Goal: Register for event/course

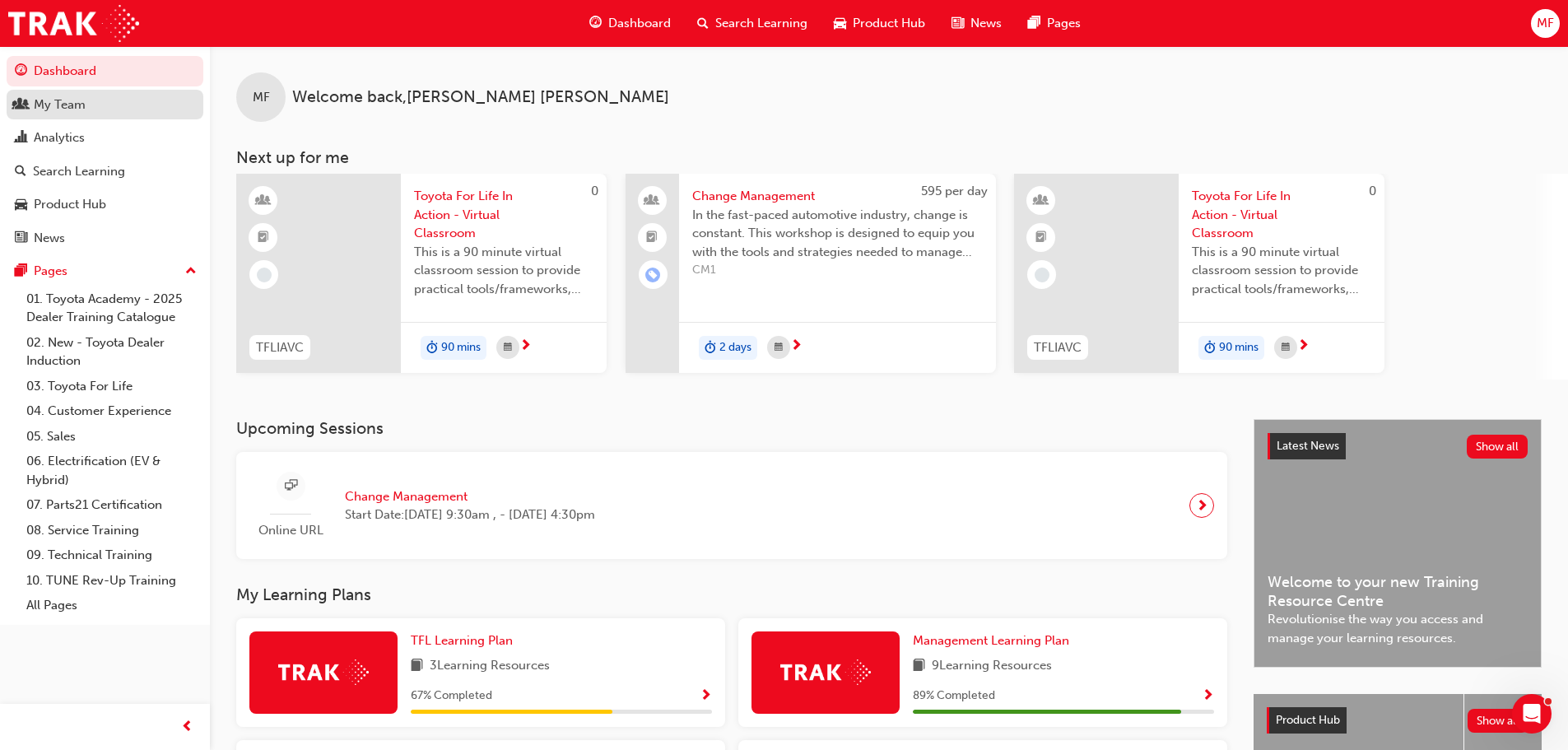
click at [16, 98] on span "people-icon" at bounding box center [21, 105] width 13 height 15
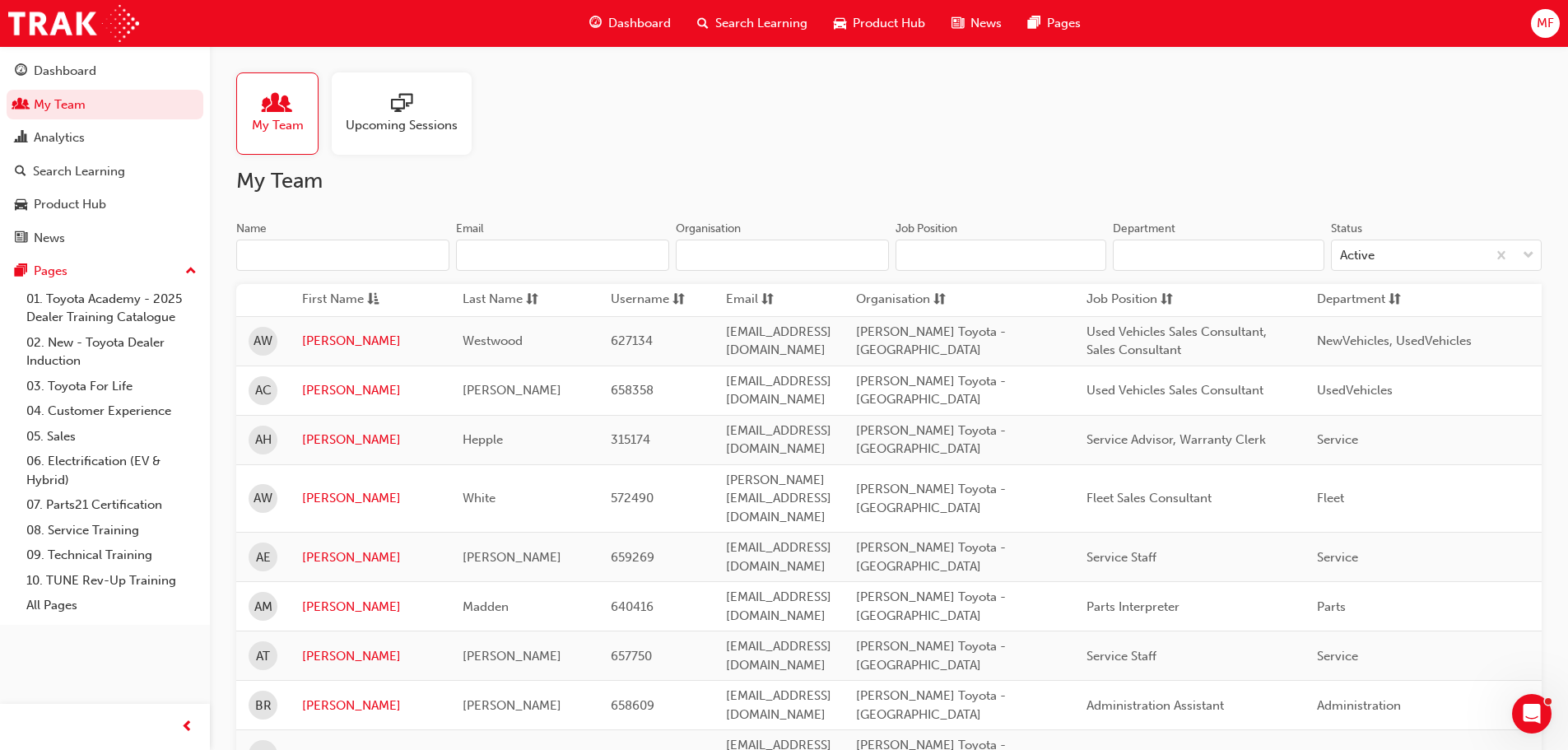
click at [265, 245] on input "Name" at bounding box center [343, 254] width 213 height 31
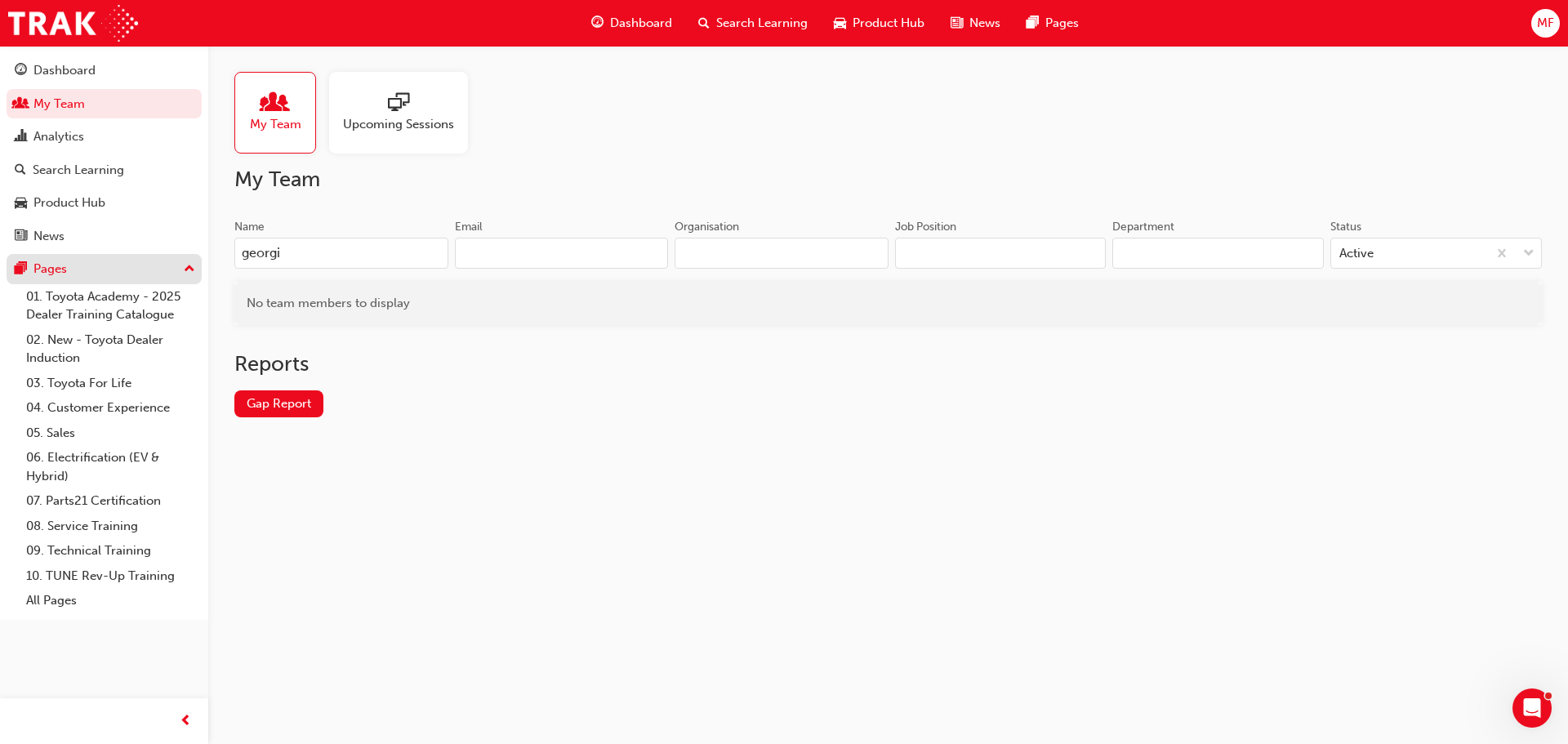
type input "georgi"
click at [621, 20] on span "Dashboard" at bounding box center [640, 23] width 62 height 19
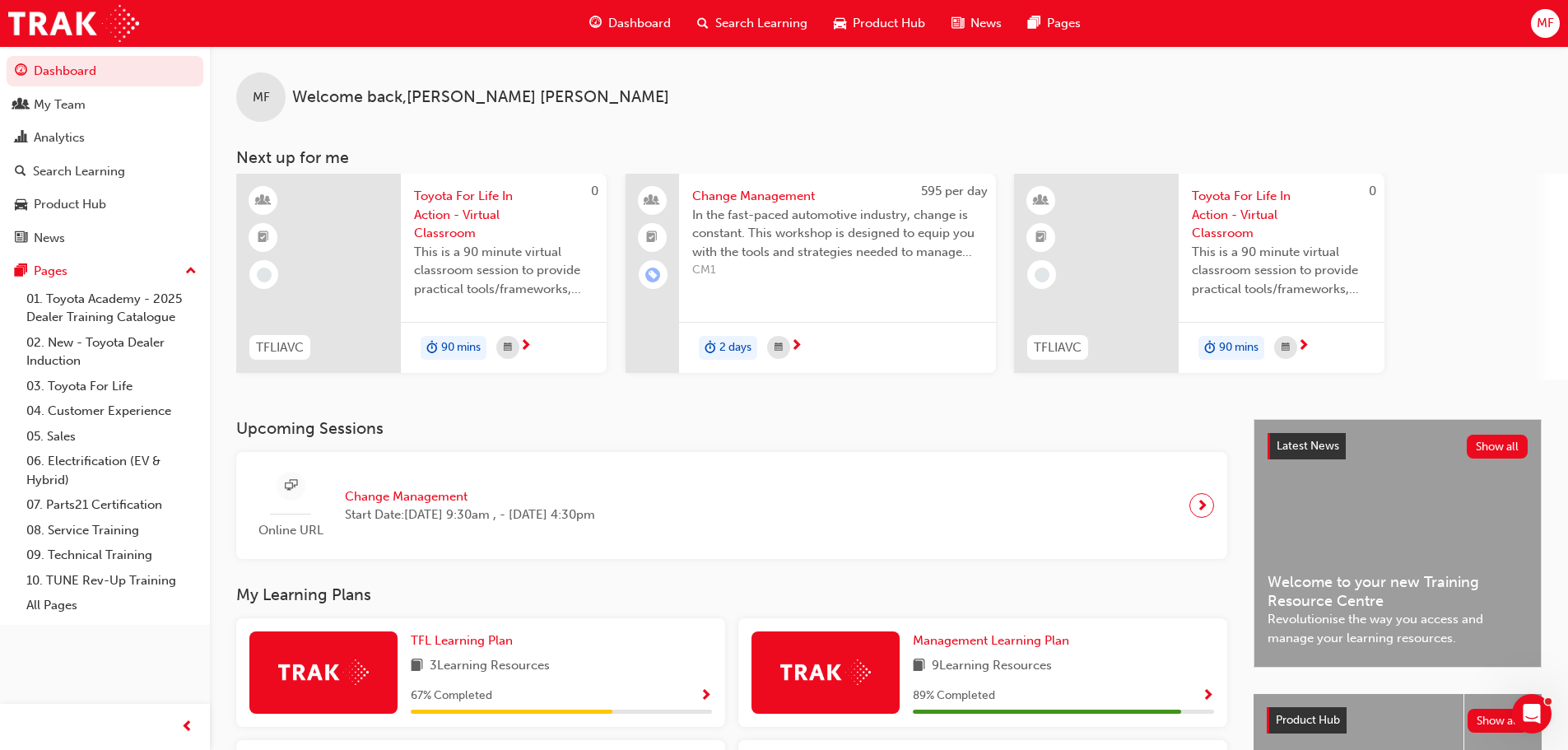
click at [455, 207] on span "Toyota For Life In Action - Virtual Classroom" at bounding box center [503, 214] width 180 height 56
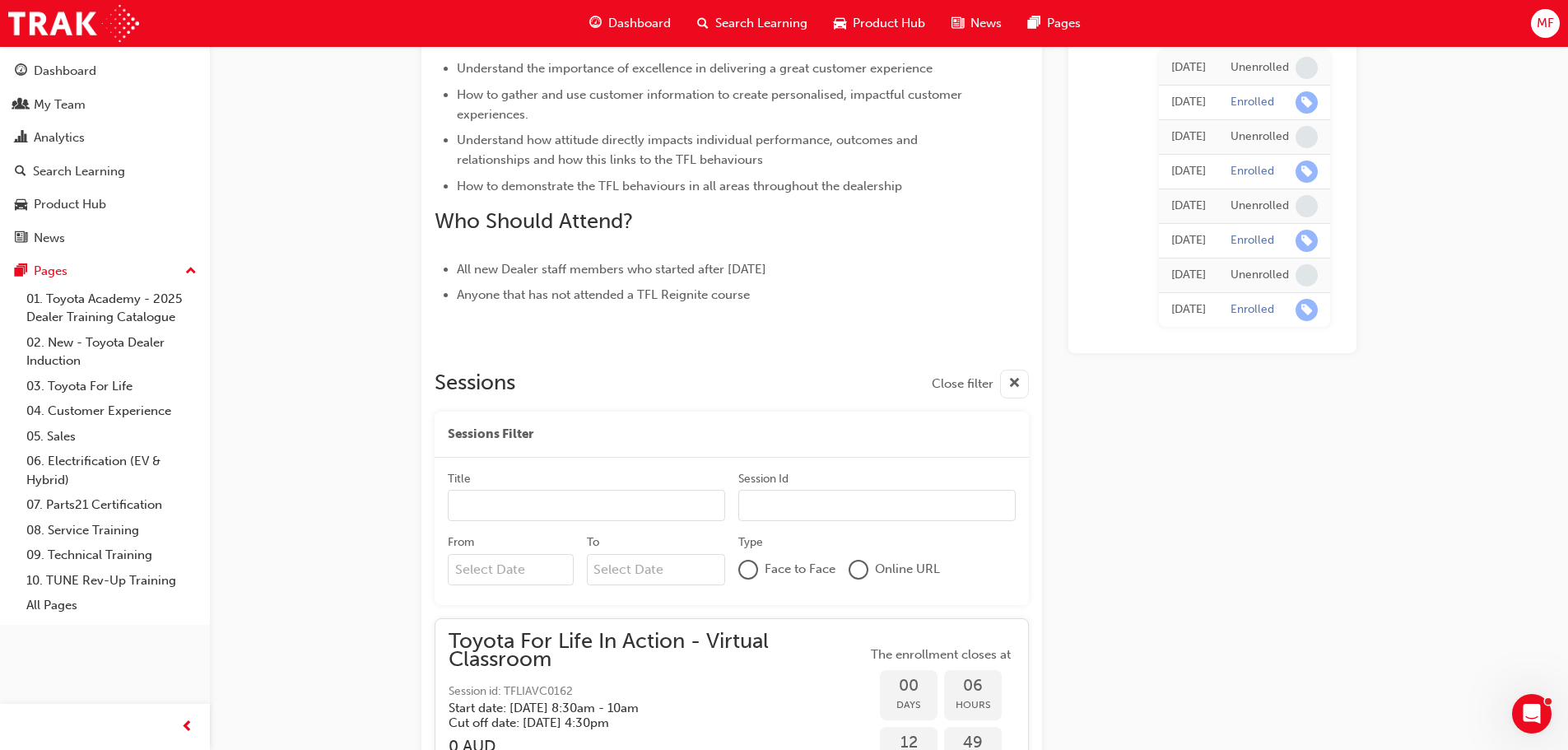
scroll to position [768, 0]
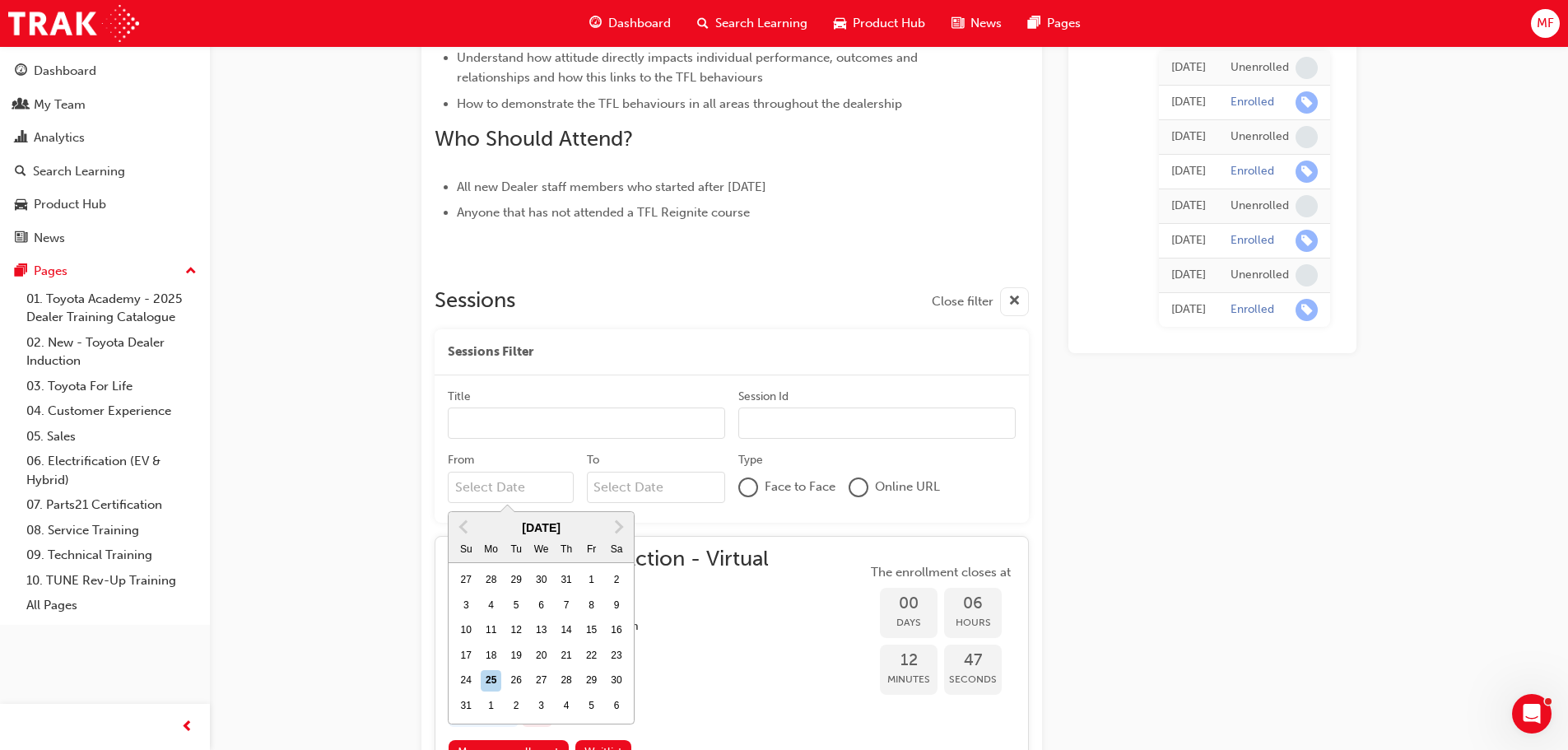
click at [472, 487] on input "From Previous Month Next Month [DATE] Su Mo Tu We Th Fr Sa 27 28 29 30 31 1 2 3…" at bounding box center [511, 487] width 126 height 31
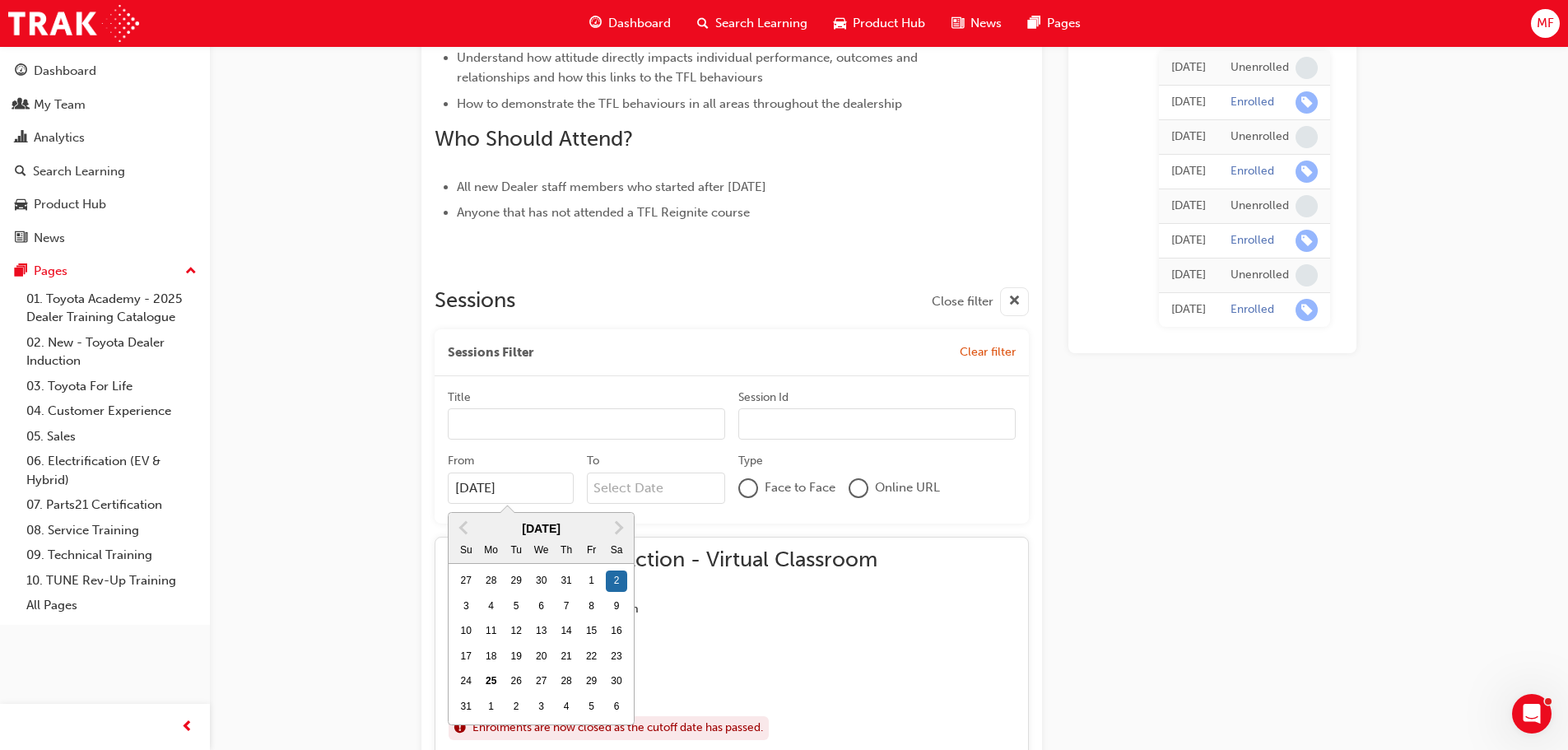
drag, startPoint x: 543, startPoint y: 482, endPoint x: 393, endPoint y: 482, distance: 150.0
click at [617, 526] on span "Next Month" at bounding box center [617, 527] width 0 height 19
click at [513, 650] on div "21" at bounding box center [516, 657] width 22 height 22
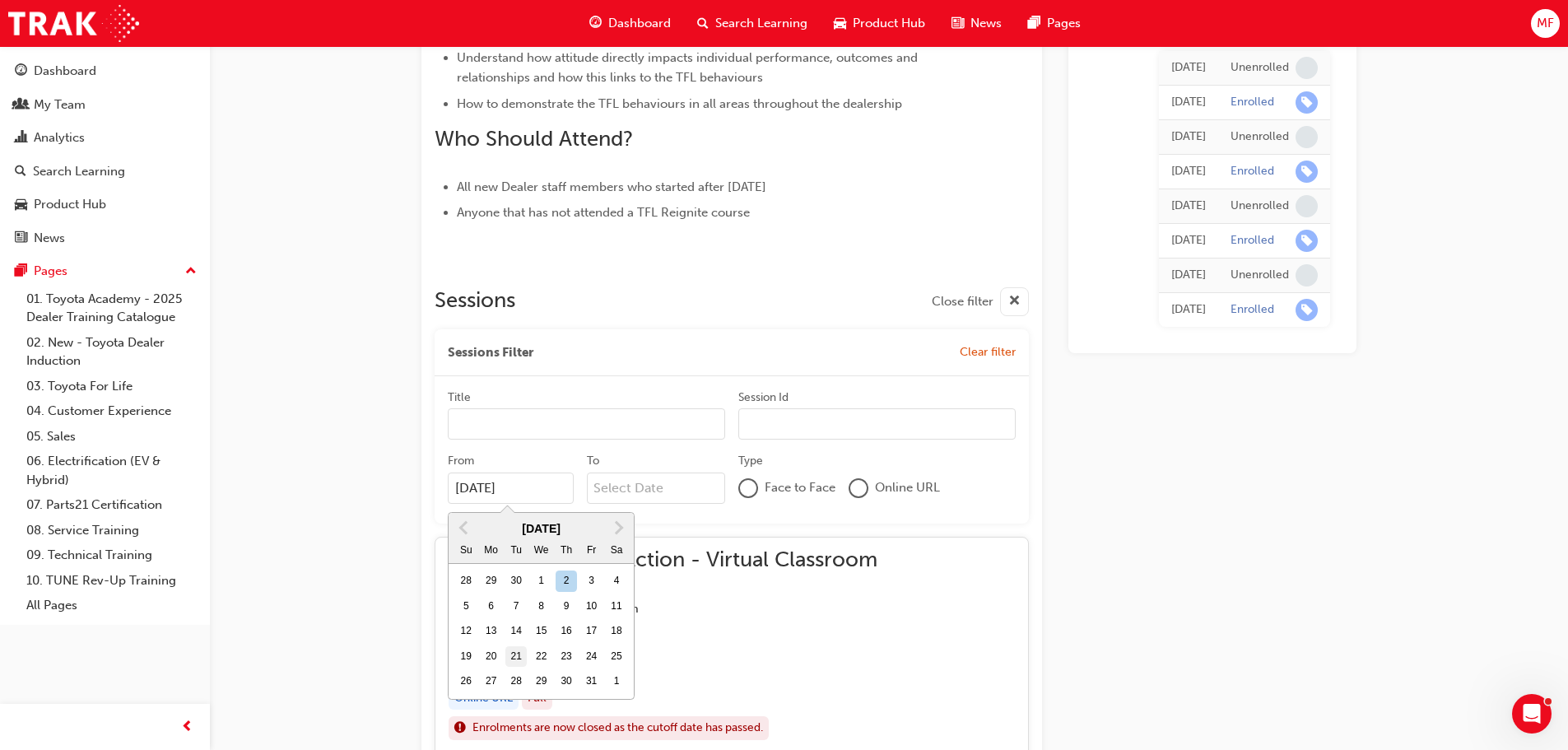
click at [513, 503] on input "[DATE]" at bounding box center [511, 487] width 126 height 31
type input "[DATE]"
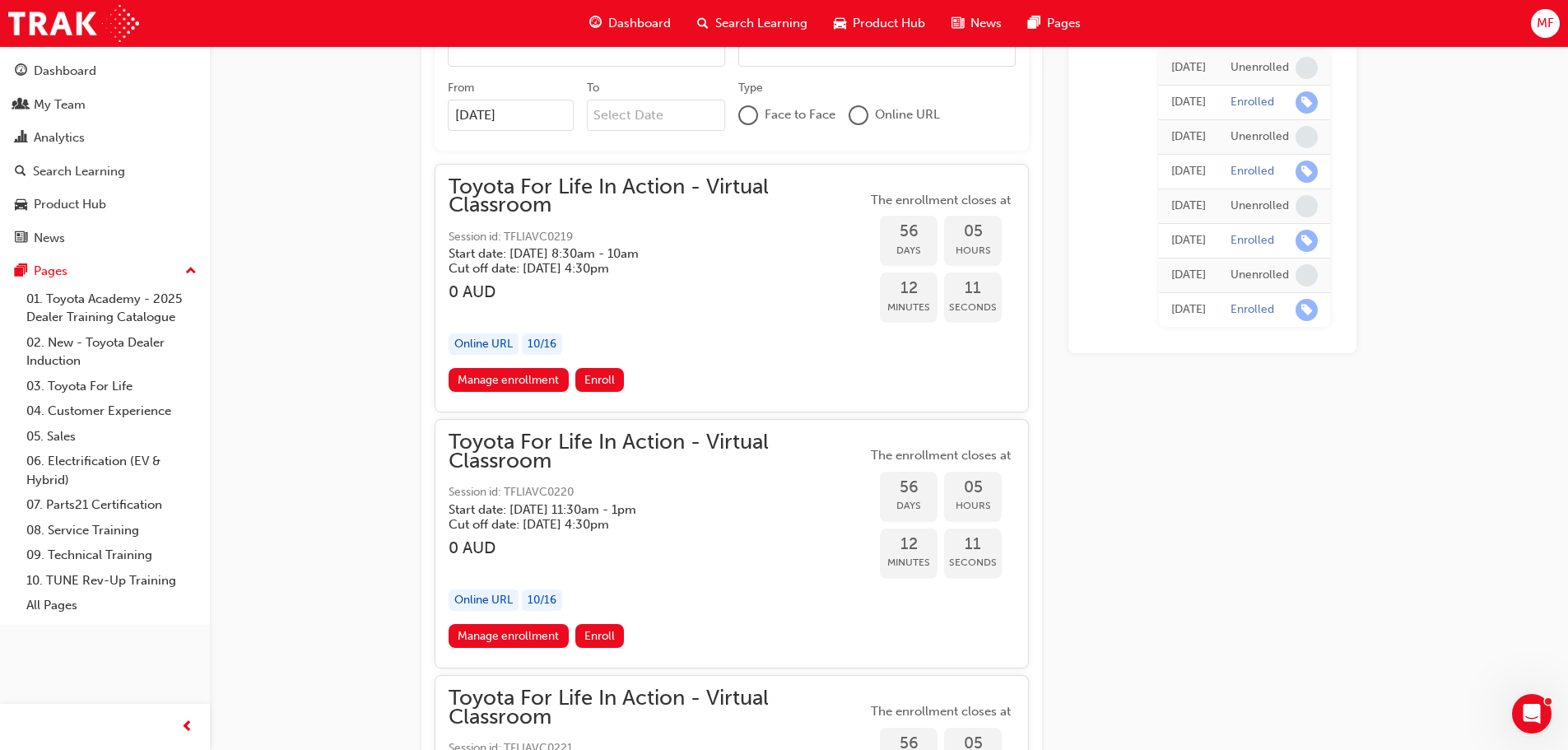
scroll to position [1181, 0]
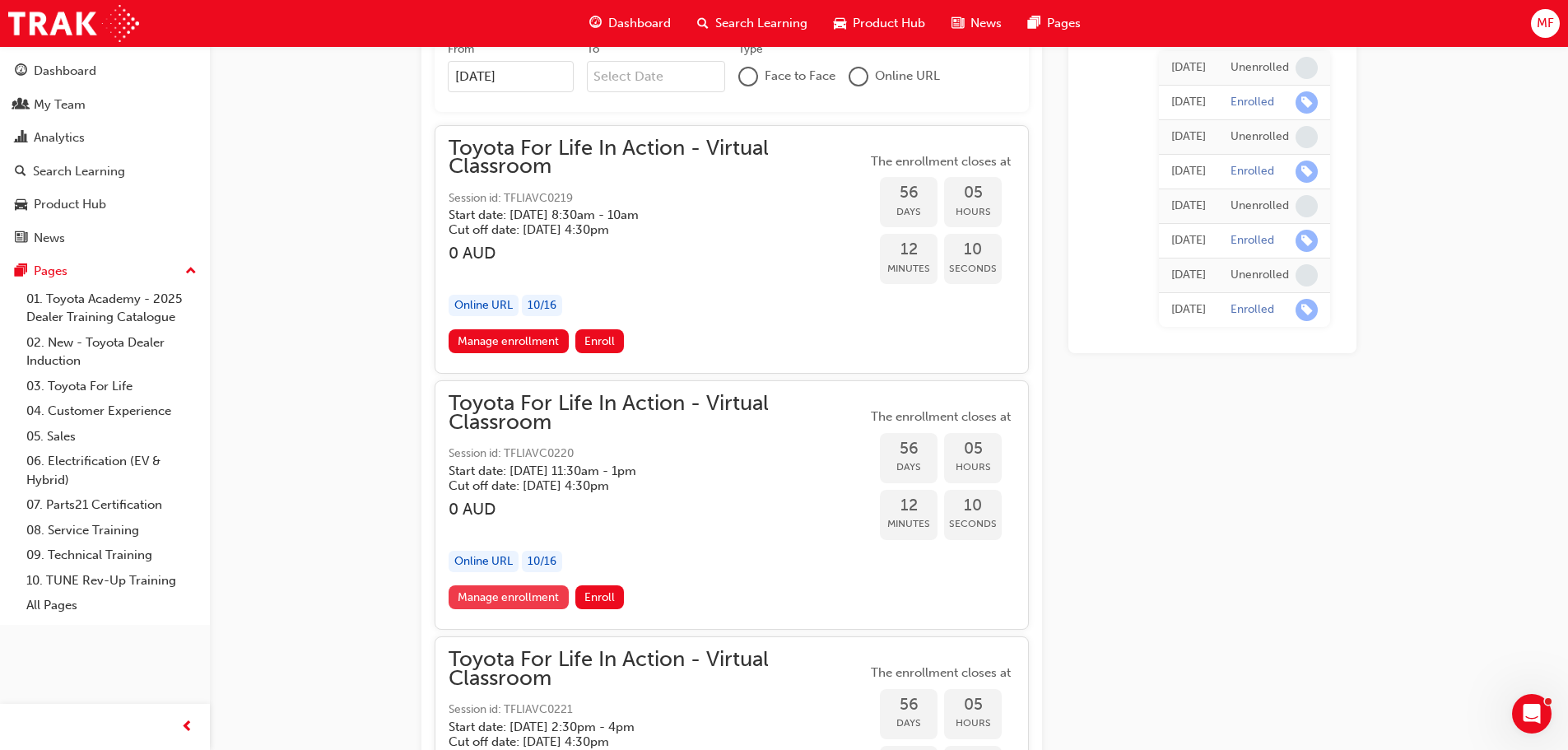
click at [510, 602] on link "Manage enrollment" at bounding box center [508, 597] width 120 height 24
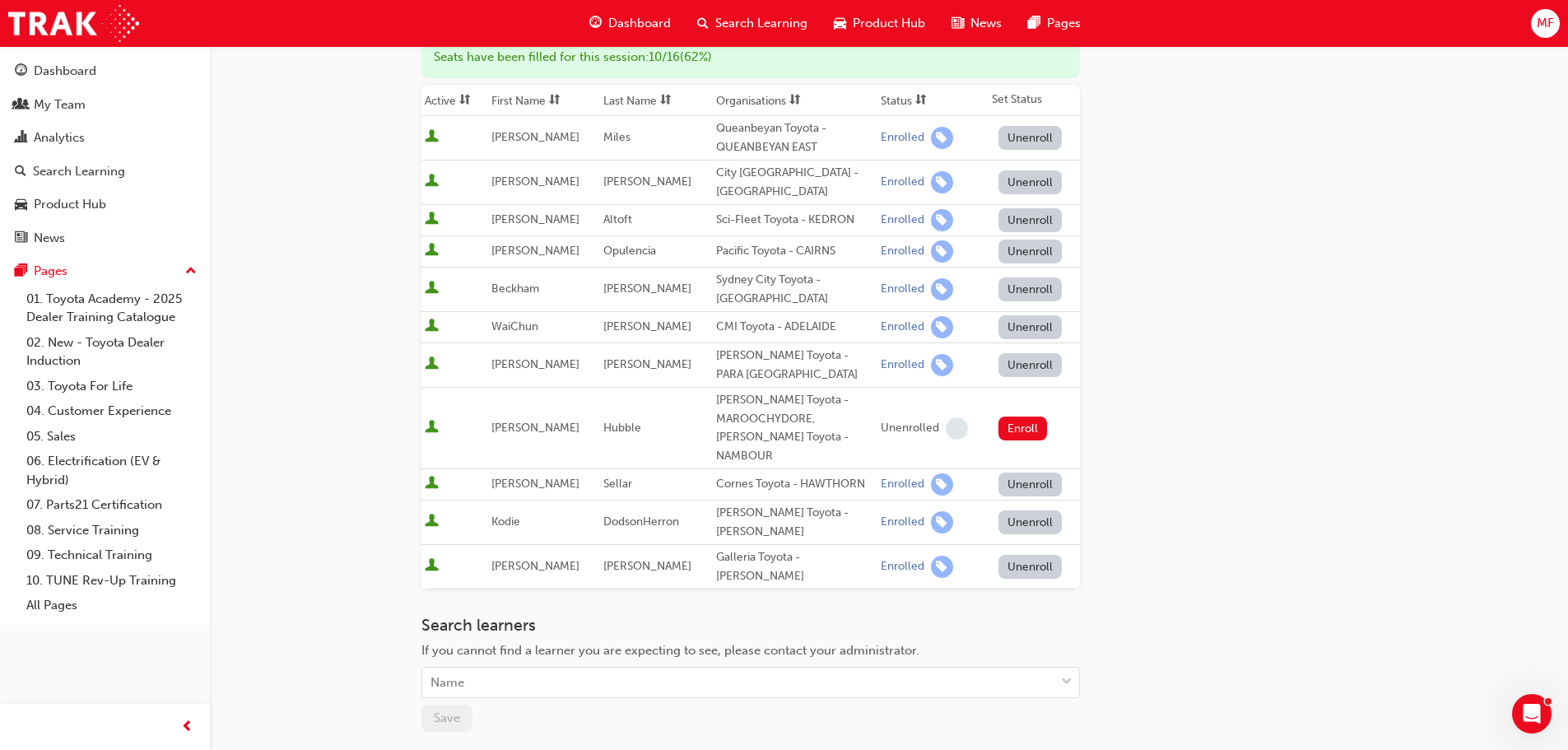
scroll to position [386, 0]
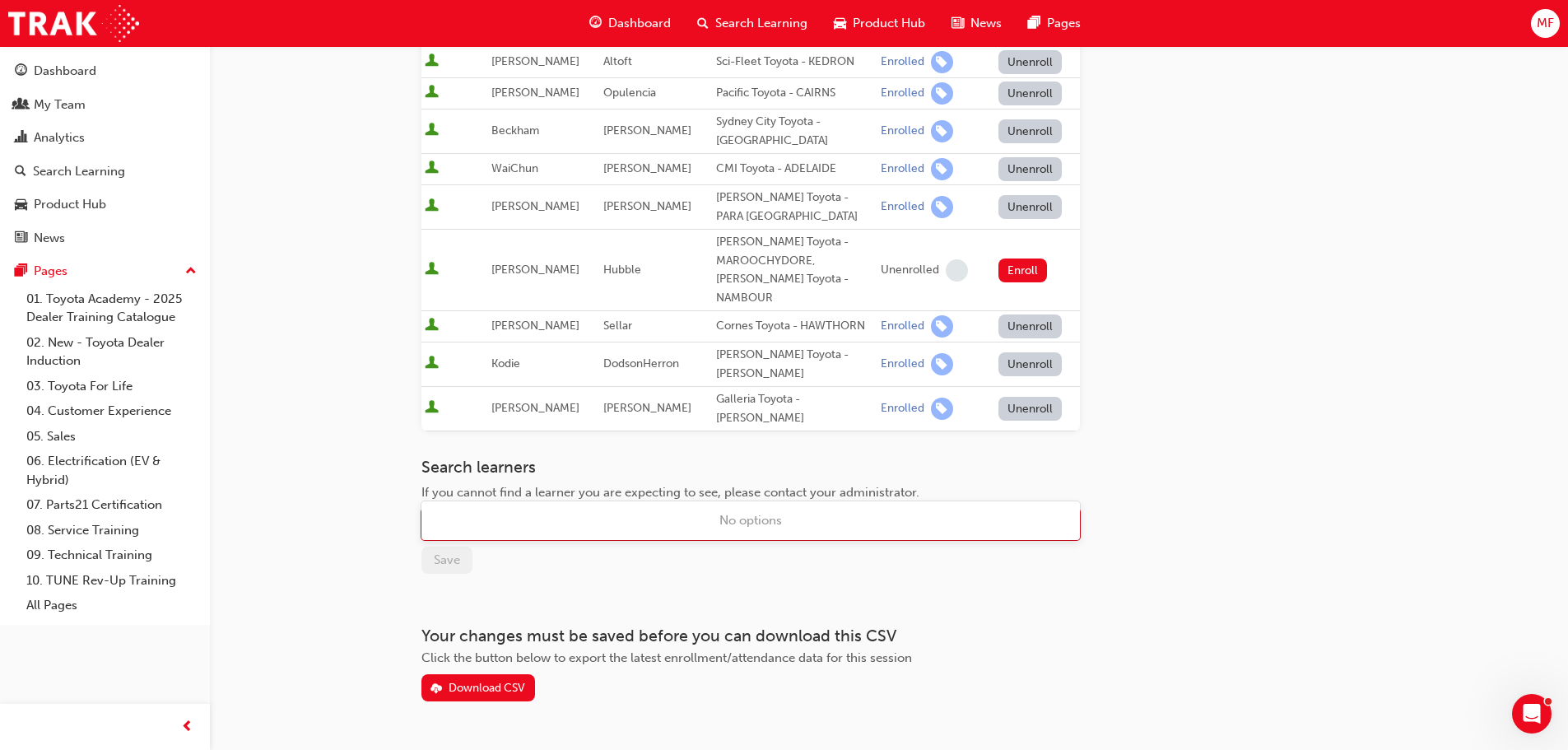
click at [435, 515] on div "Name" at bounding box center [447, 524] width 33 height 19
type input "h"
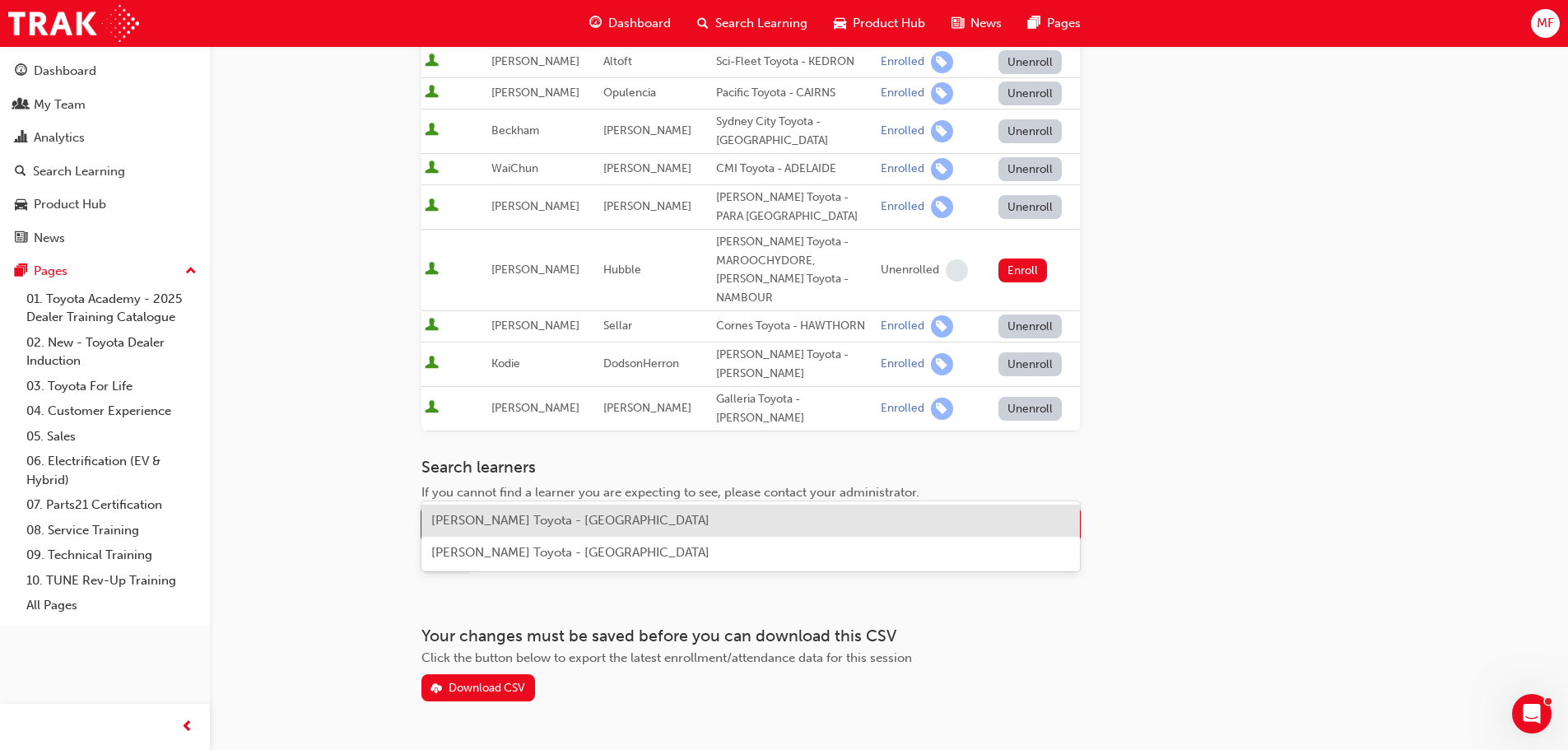
type input "[PERSON_NAME]"
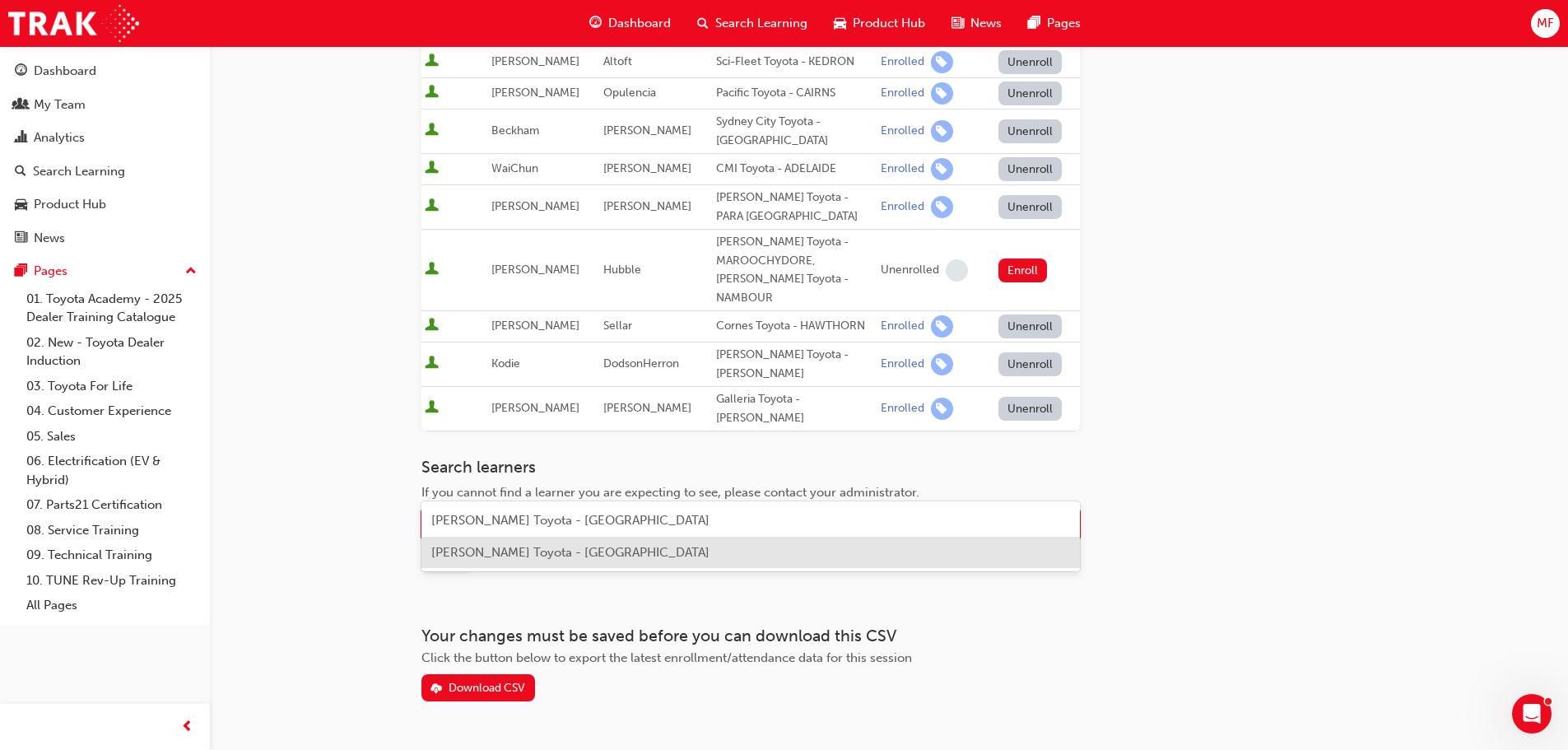
click at [489, 554] on span "[PERSON_NAME] Toyota - [GEOGRAPHIC_DATA]" at bounding box center [570, 553] width 278 height 15
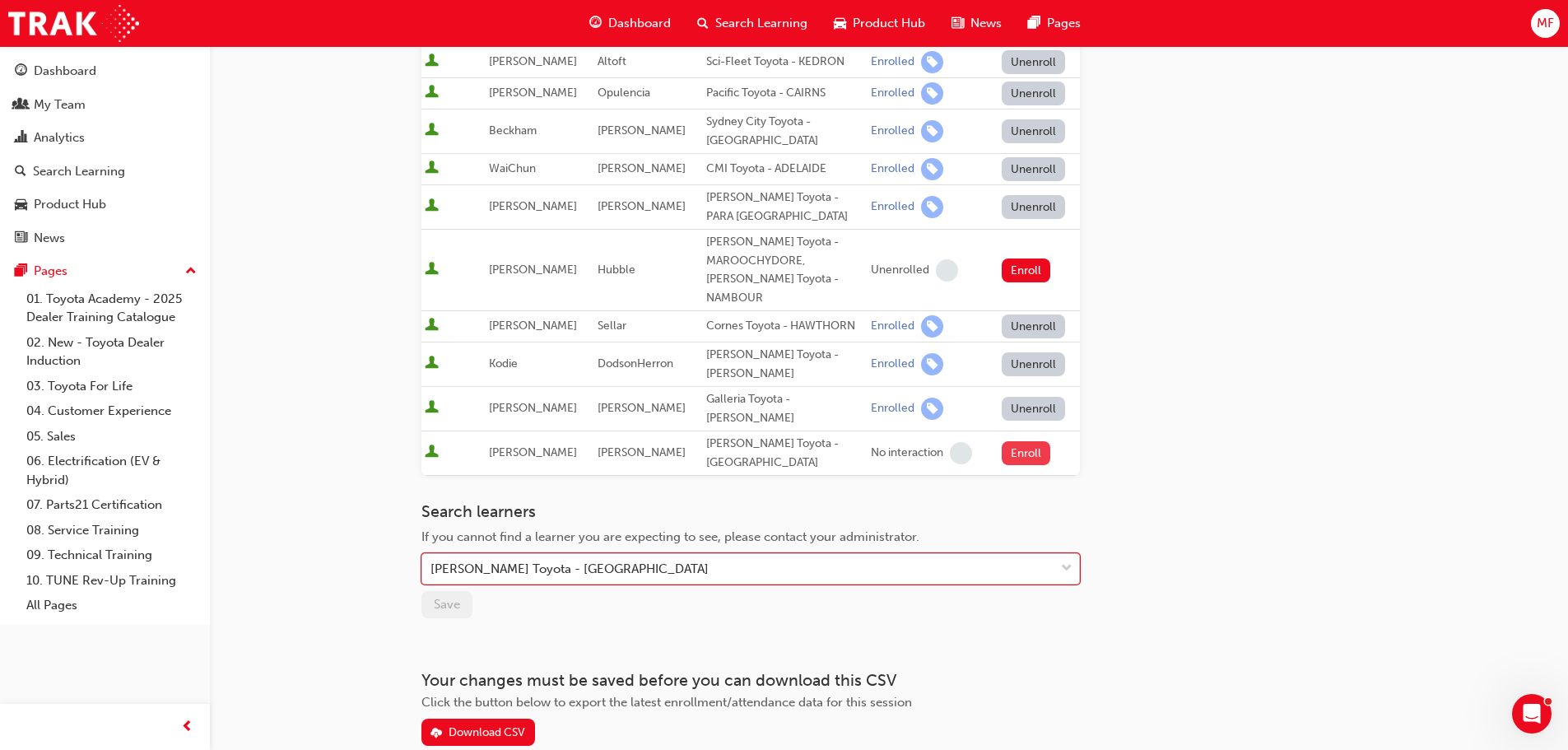
click at [1016, 441] on button "Enroll" at bounding box center [1026, 453] width 49 height 24
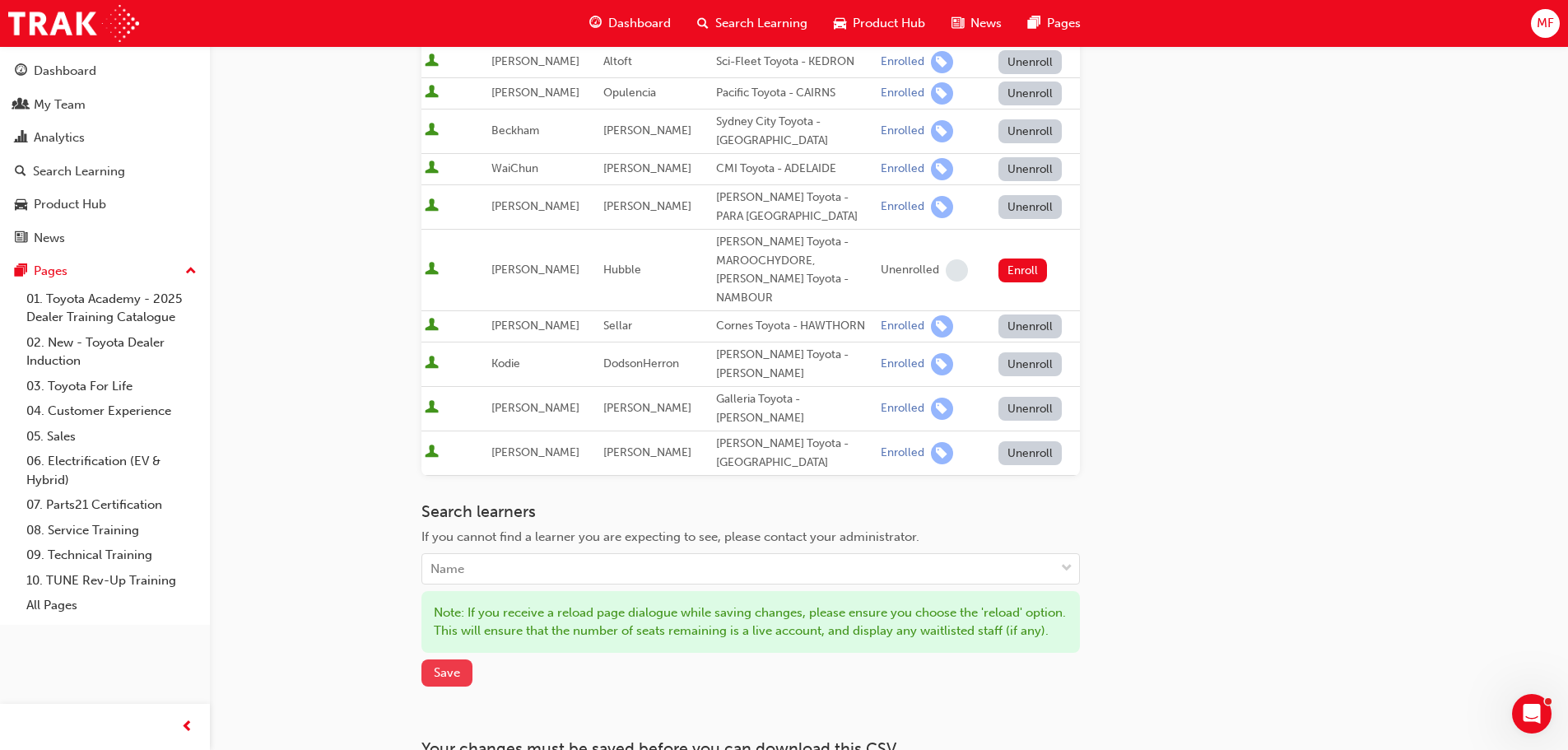
click at [451, 665] on span "Save" at bounding box center [447, 672] width 27 height 15
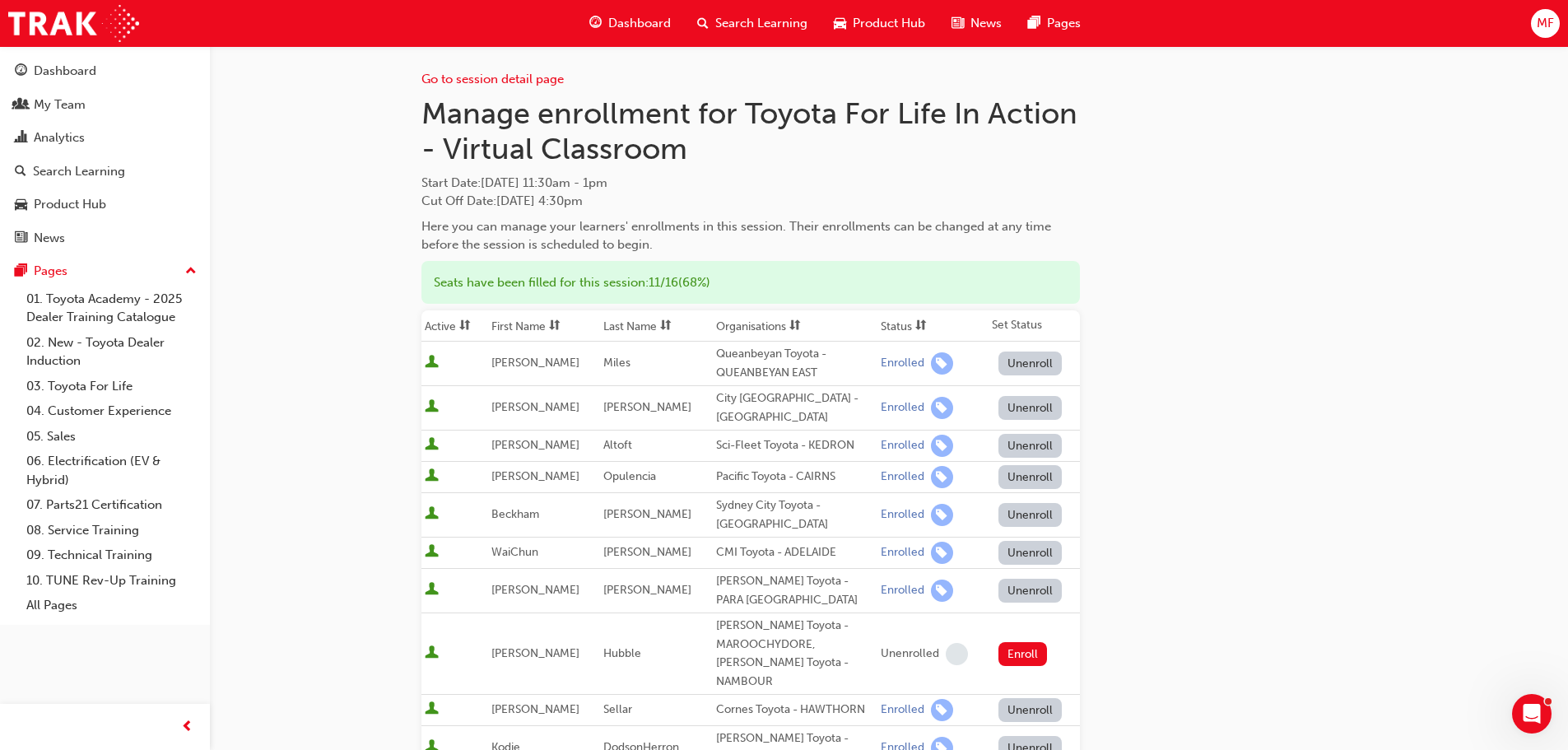
scroll to position [0, 0]
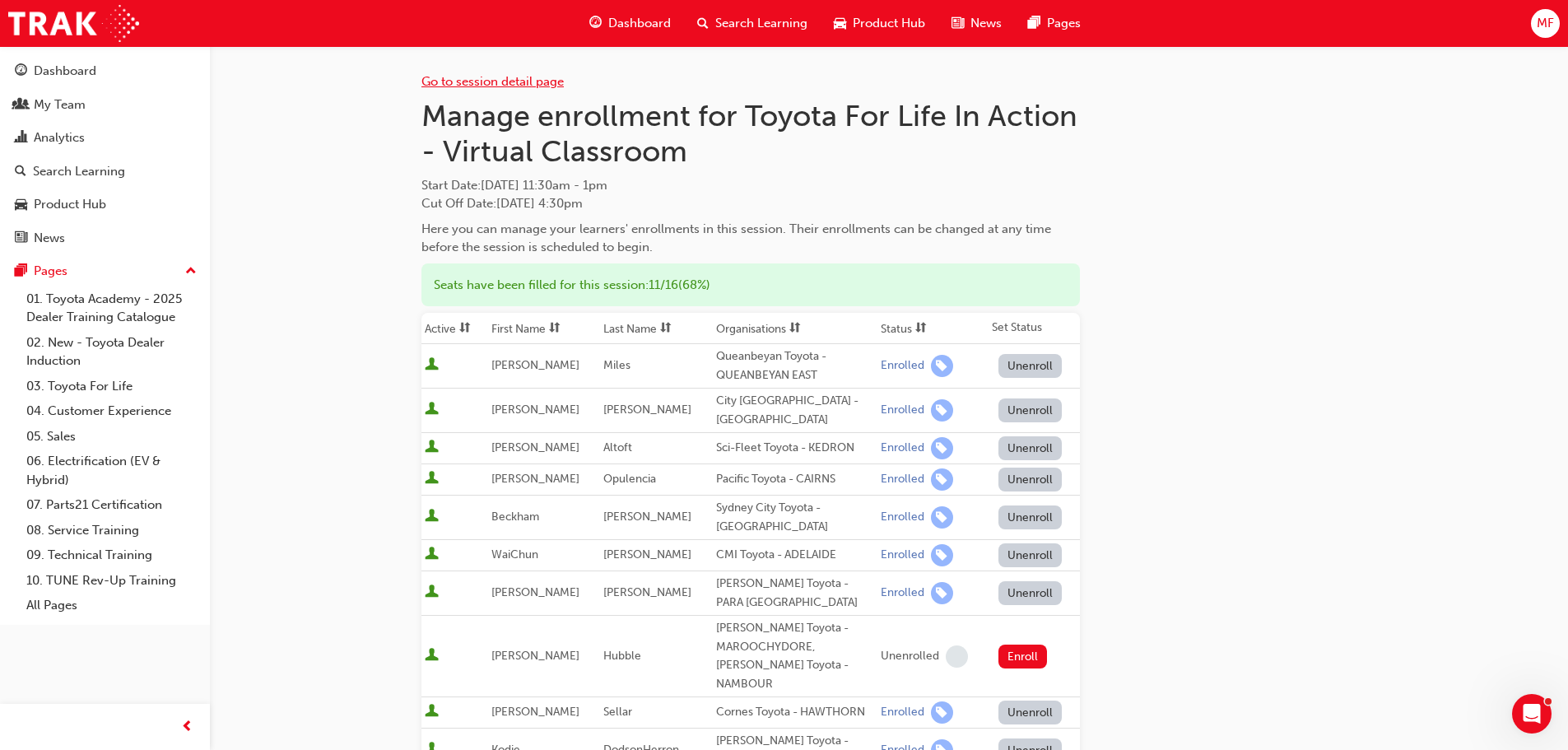
click at [508, 79] on link "Go to session detail page" at bounding box center [493, 82] width 142 height 15
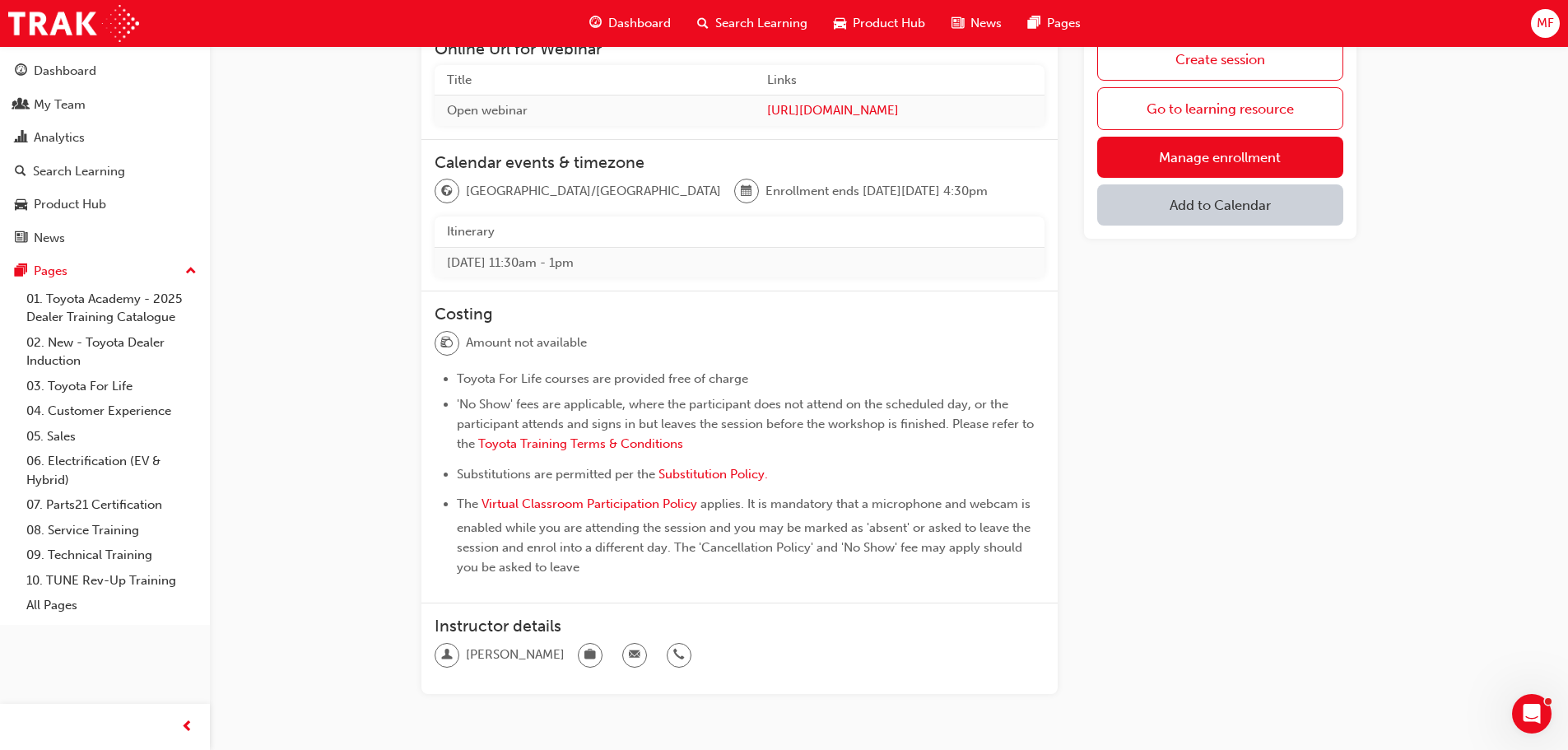
scroll to position [273, 0]
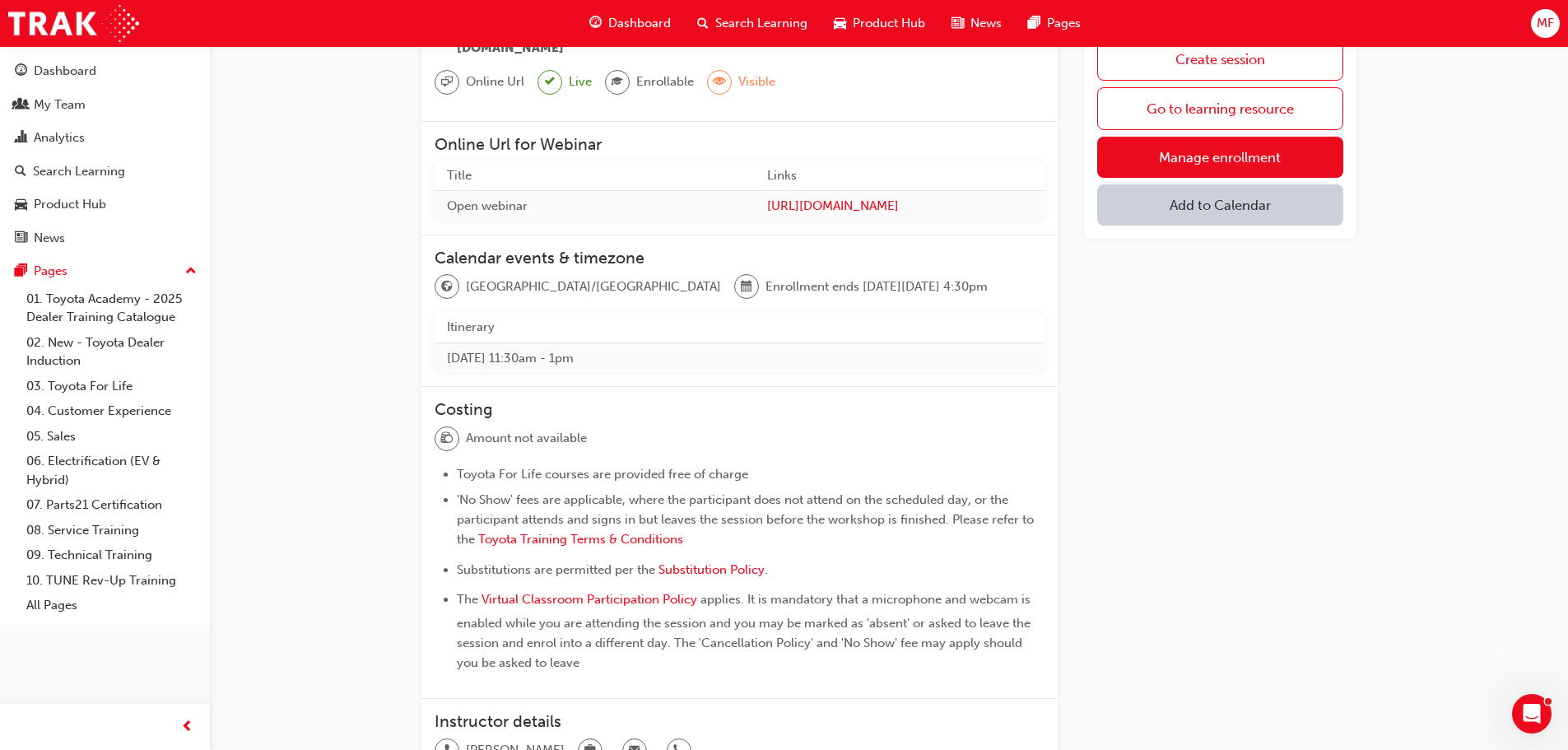
click at [1357, 491] on div "Toyota For Life In Action - Virtual Classroom Session Go back Overview 11 / 16 …" at bounding box center [889, 328] width 988 height 1055
click at [1174, 146] on link "Manage enrollment" at bounding box center [1220, 156] width 246 height 41
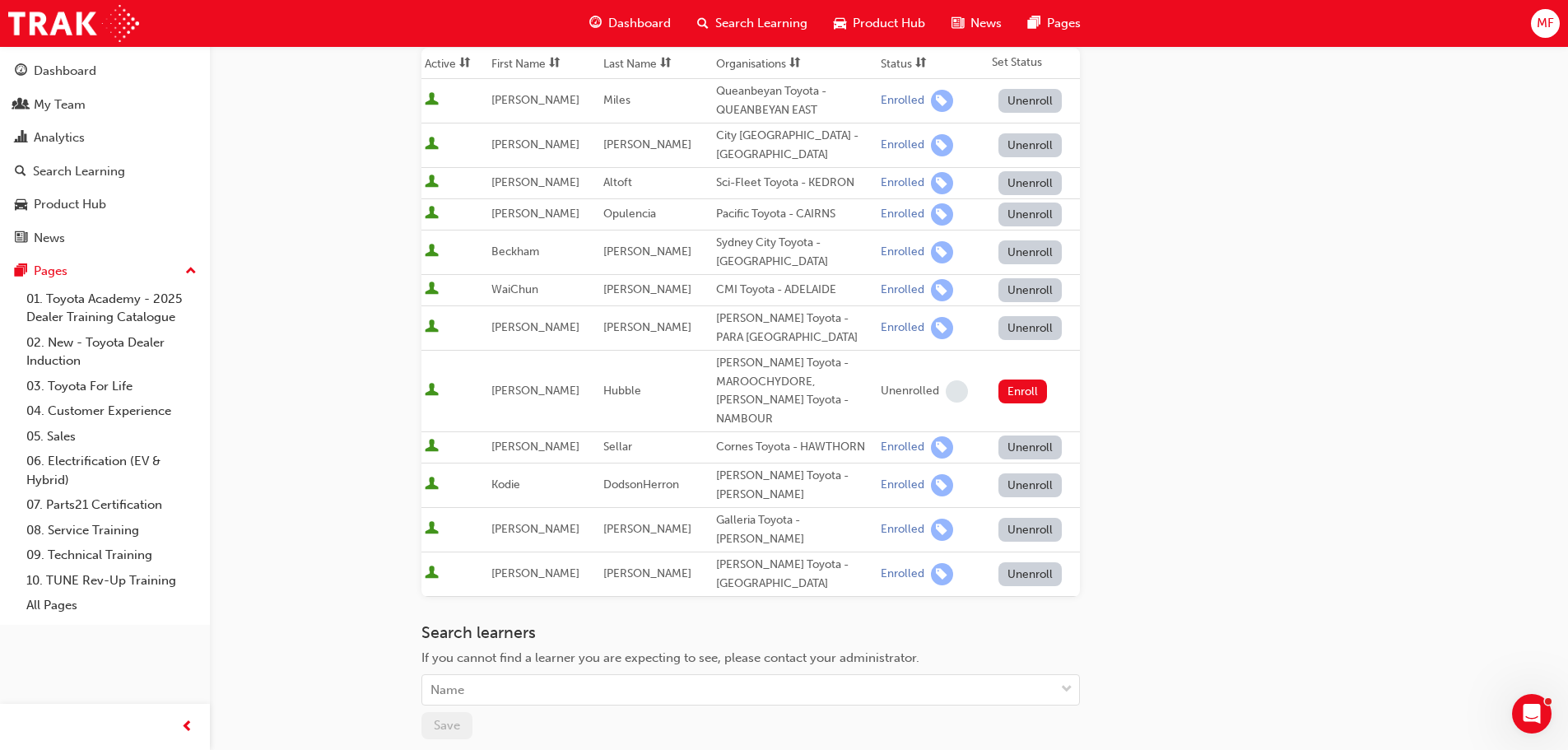
scroll to position [411, 0]
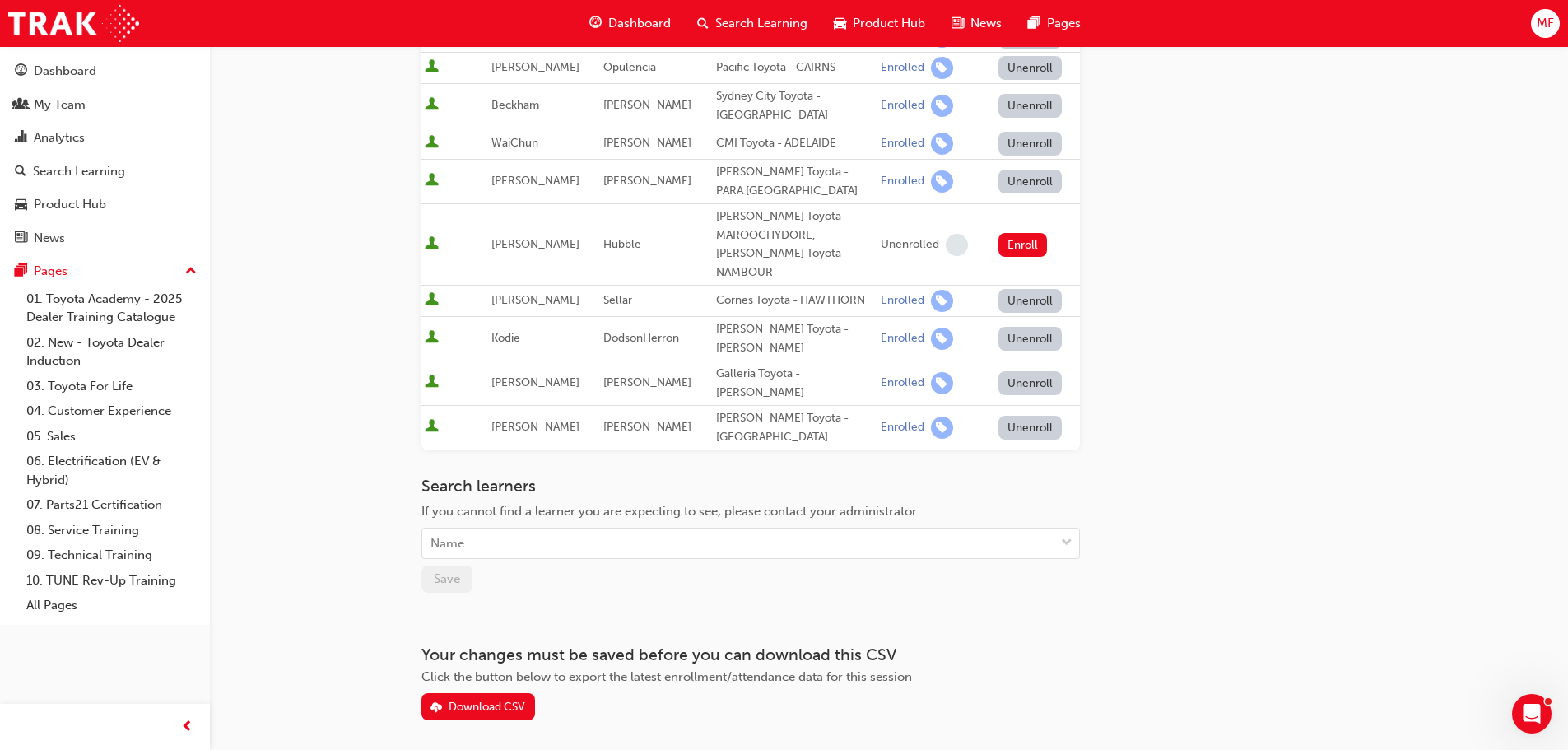
click at [1029, 416] on button "Unenroll" at bounding box center [1030, 427] width 64 height 24
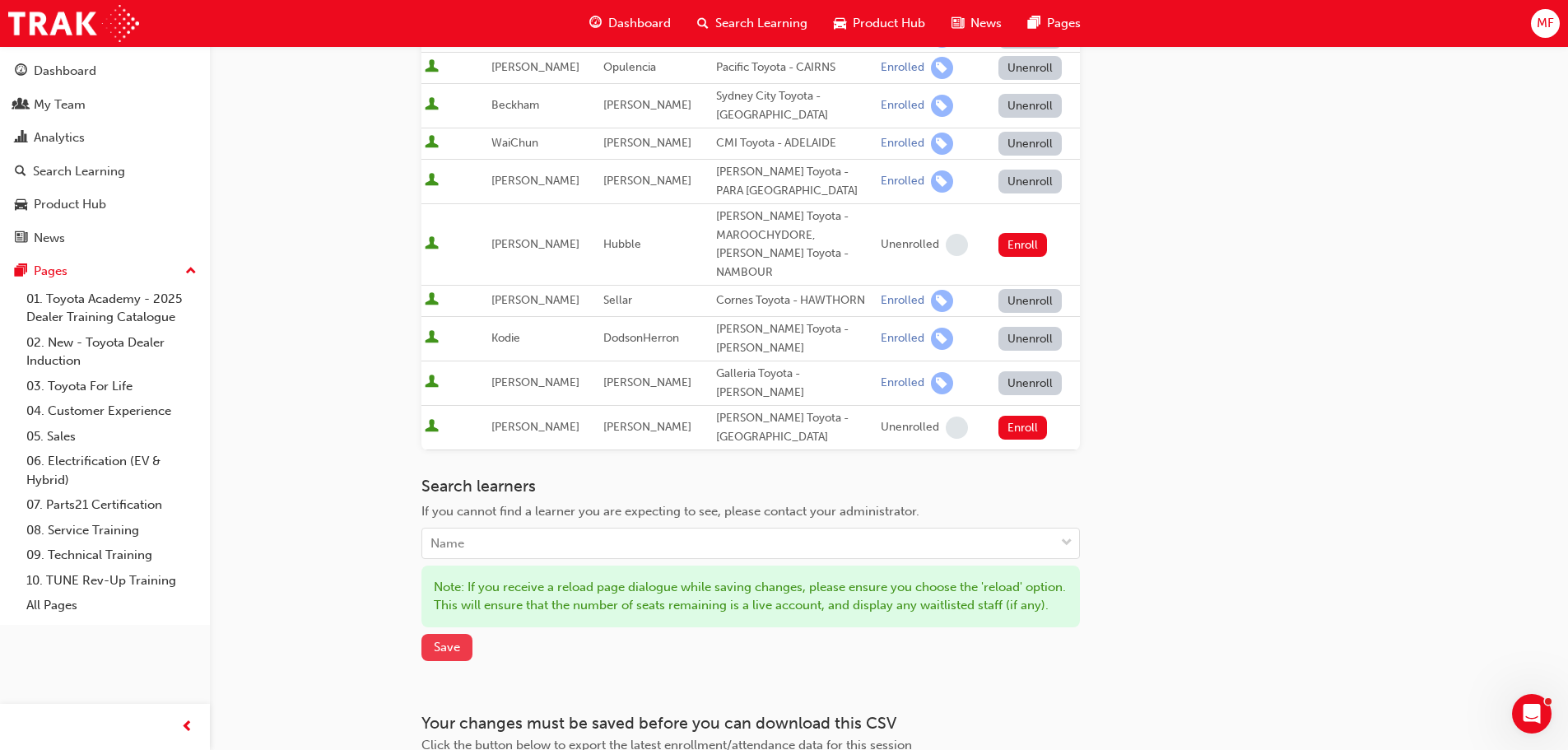
click at [441, 640] on span "Save" at bounding box center [447, 647] width 27 height 15
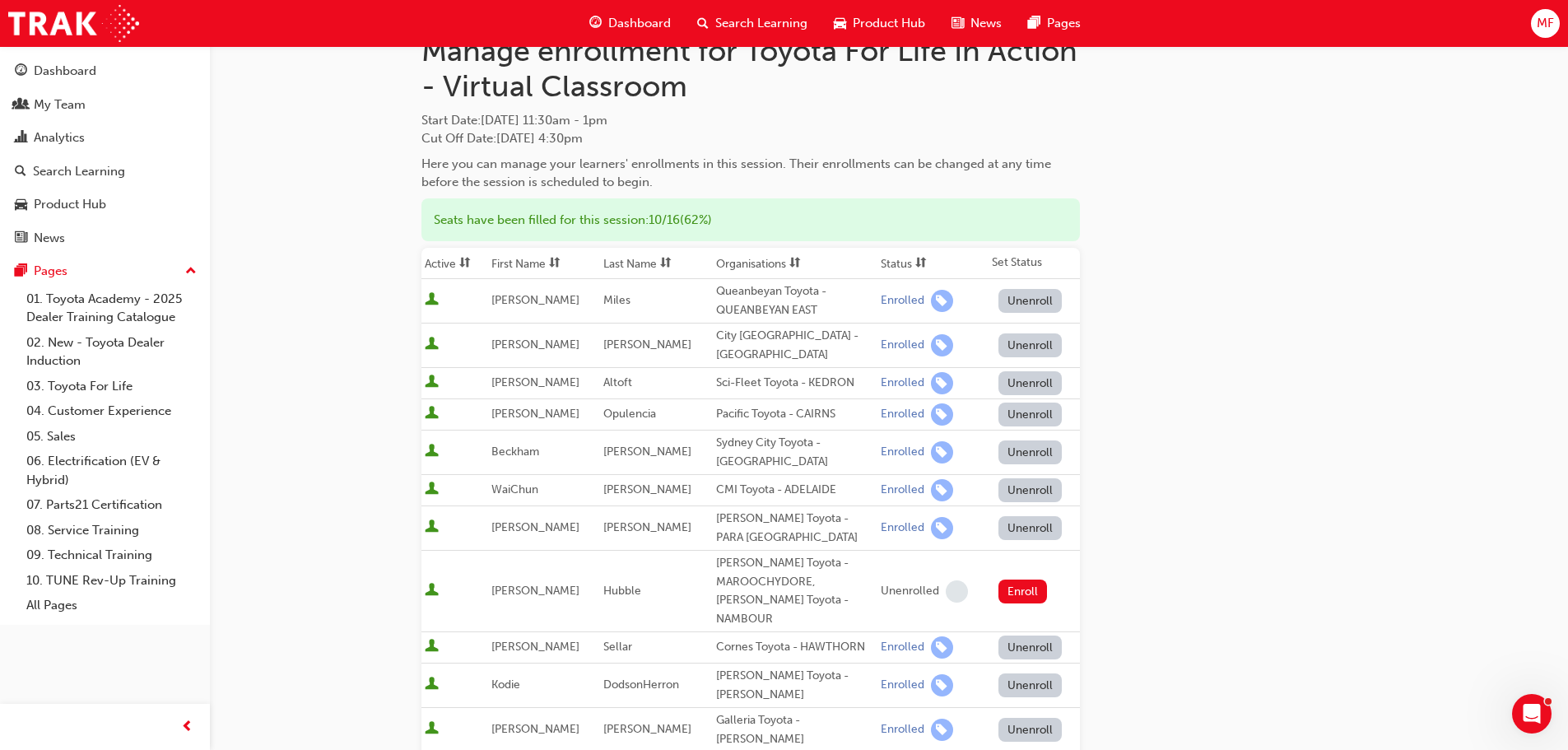
scroll to position [0, 0]
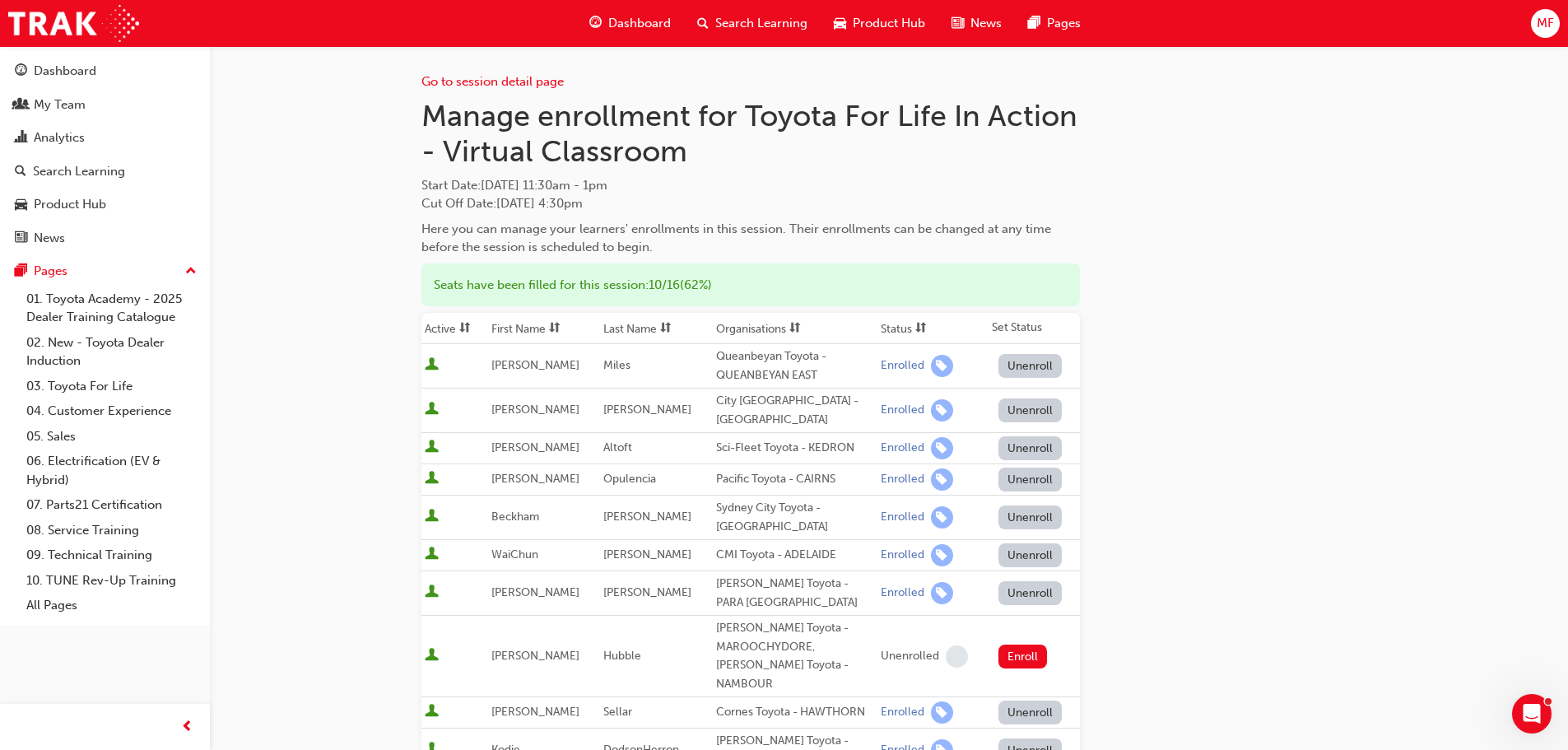
click at [630, 25] on span "Dashboard" at bounding box center [639, 23] width 63 height 19
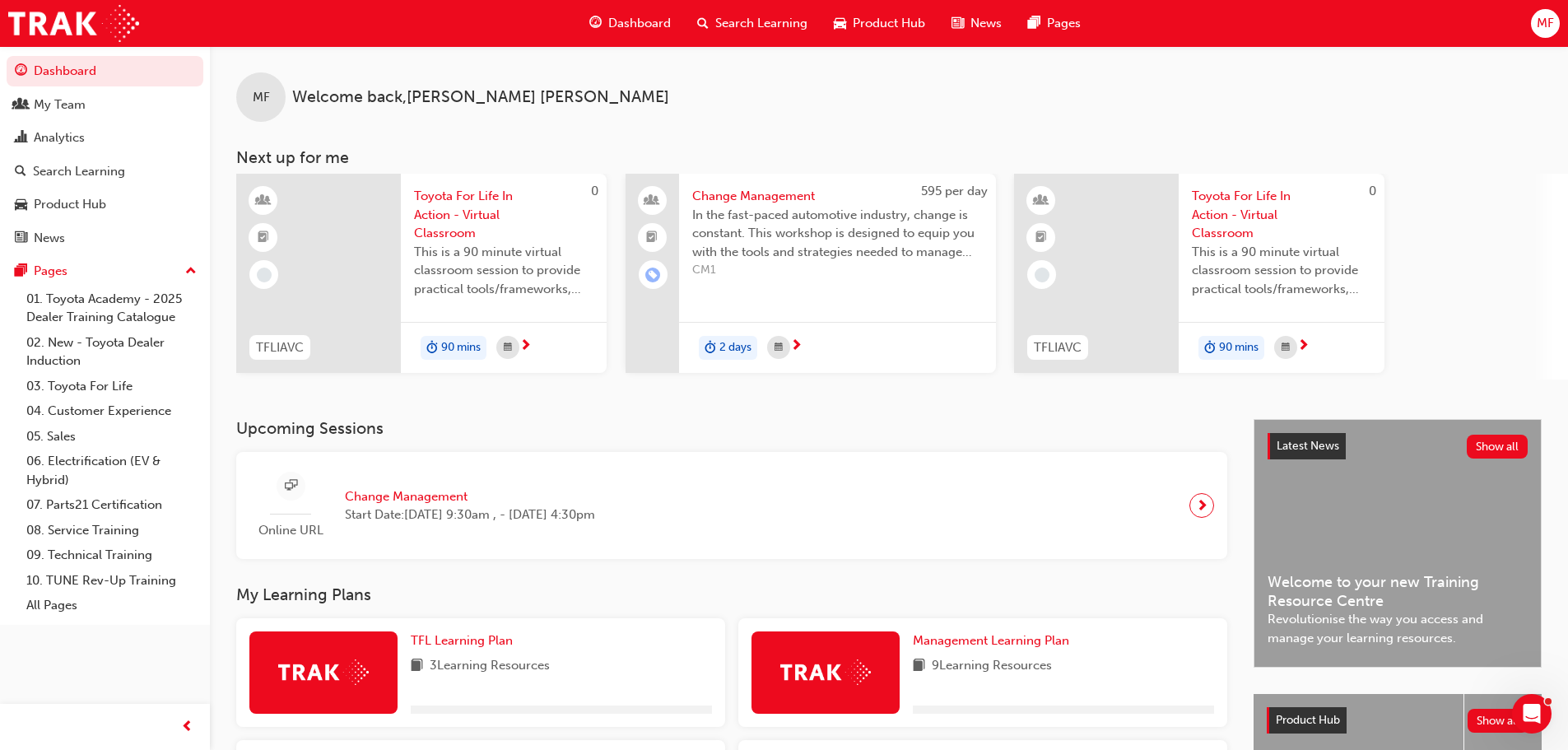
click at [475, 252] on span "This is a 90 minute virtual classroom session to provide practical tools/framew…" at bounding box center [503, 270] width 180 height 56
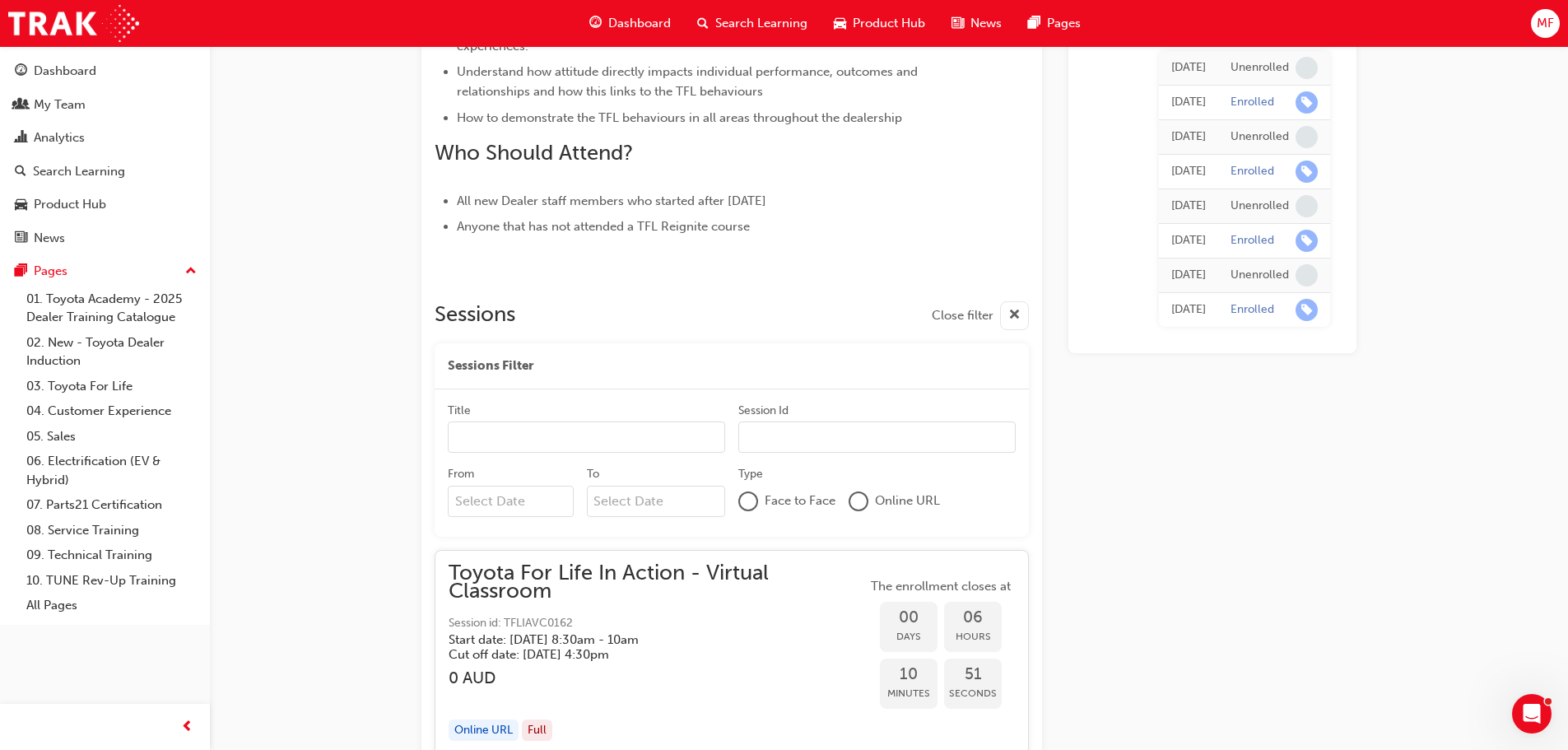
scroll to position [811, 0]
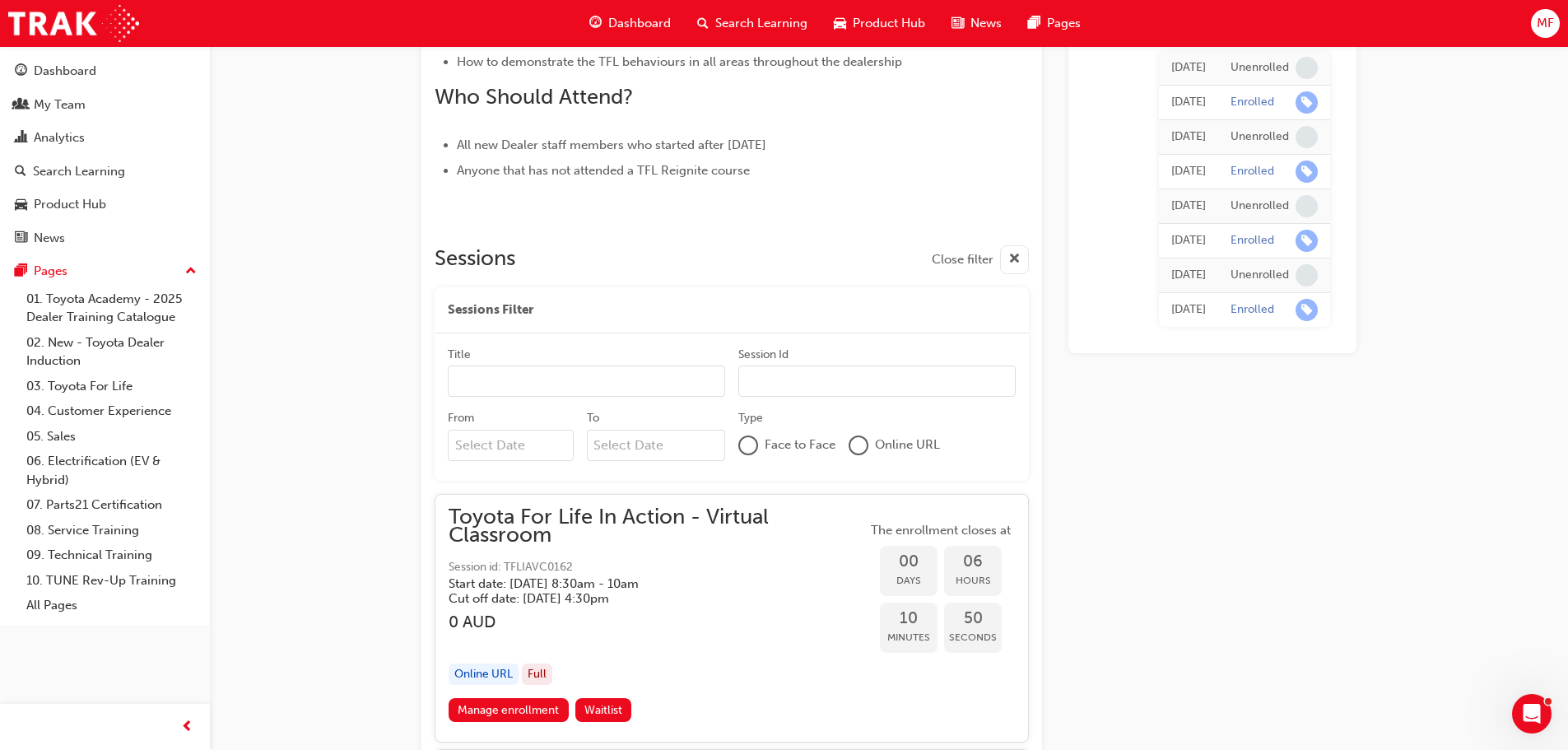
click at [473, 384] on input "Title" at bounding box center [587, 380] width 278 height 31
click at [488, 436] on input "From" at bounding box center [511, 445] width 126 height 31
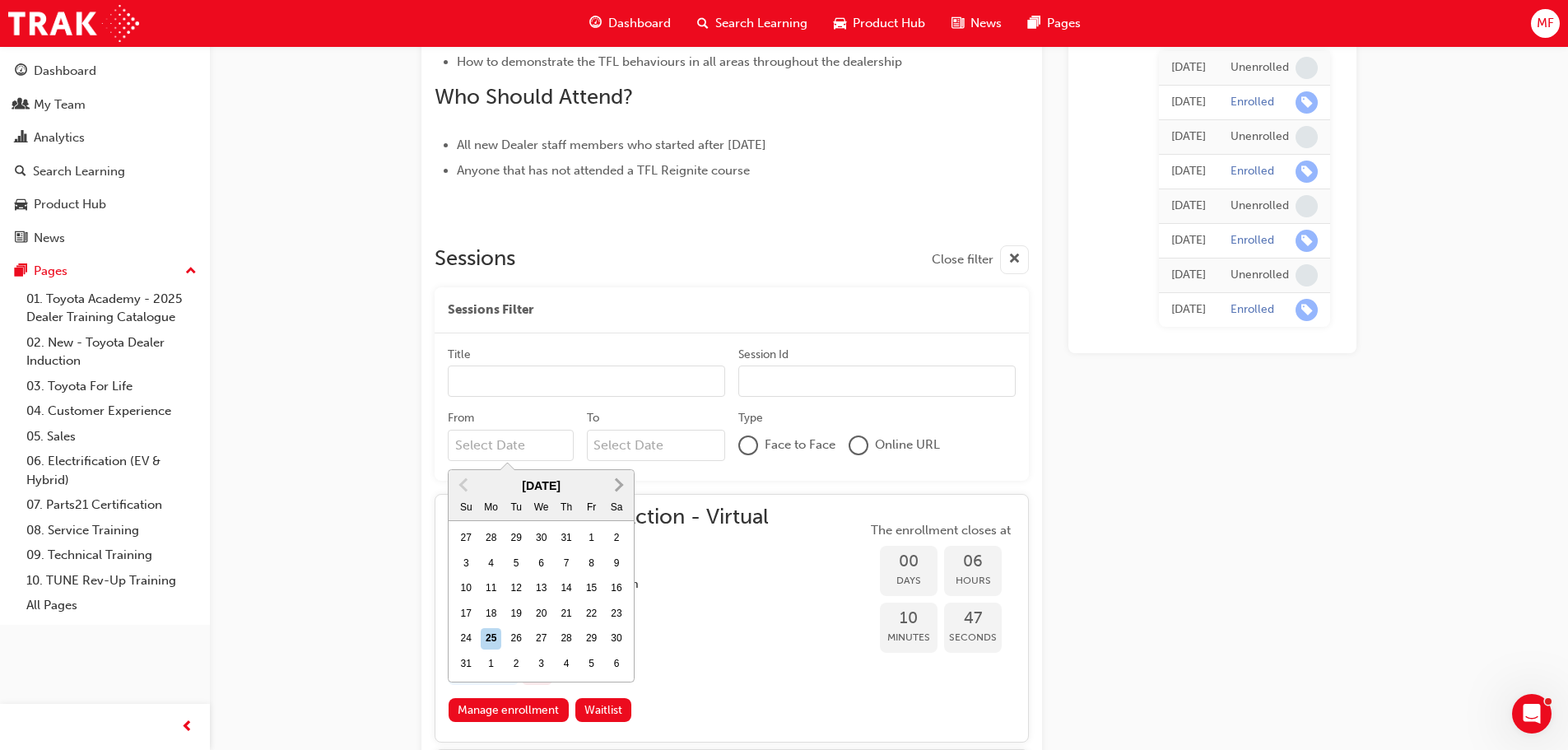
click at [624, 487] on button "Next Month" at bounding box center [620, 485] width 27 height 27
click at [516, 606] on div "21" at bounding box center [516, 615] width 22 height 22
click at [516, 461] on input "From [DATE] Previous Month Next Month [DATE] Su Mo Tu We Th Fr Sa 28 29 30 1 2 …" at bounding box center [511, 445] width 126 height 31
type input "[DATE]"
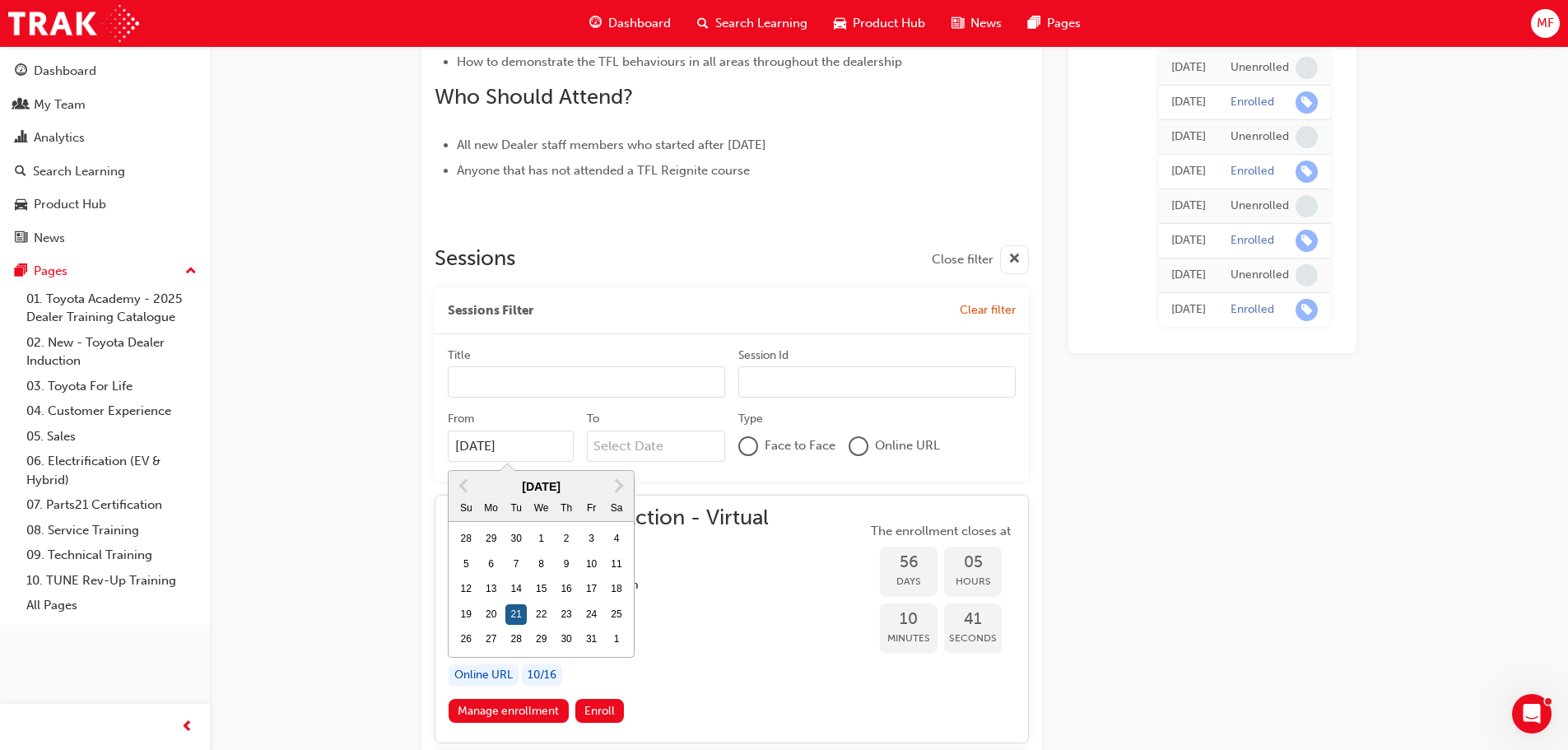
click at [517, 612] on div "21" at bounding box center [516, 615] width 22 height 22
click at [517, 462] on input "[DATE]" at bounding box center [511, 446] width 126 height 31
click at [517, 611] on div "21" at bounding box center [516, 615] width 22 height 22
click at [517, 462] on input "[DATE]" at bounding box center [511, 446] width 126 height 31
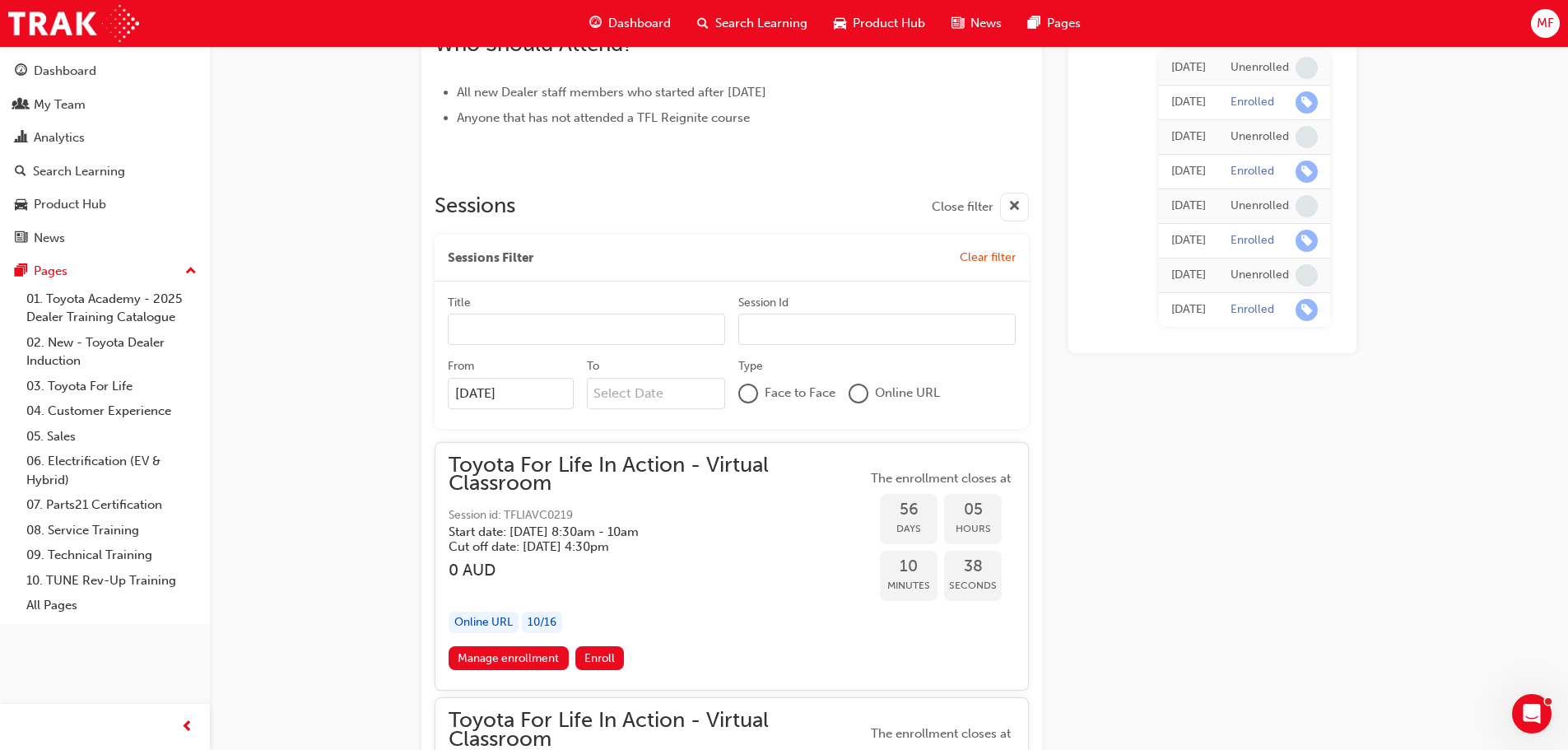
scroll to position [893, 0]
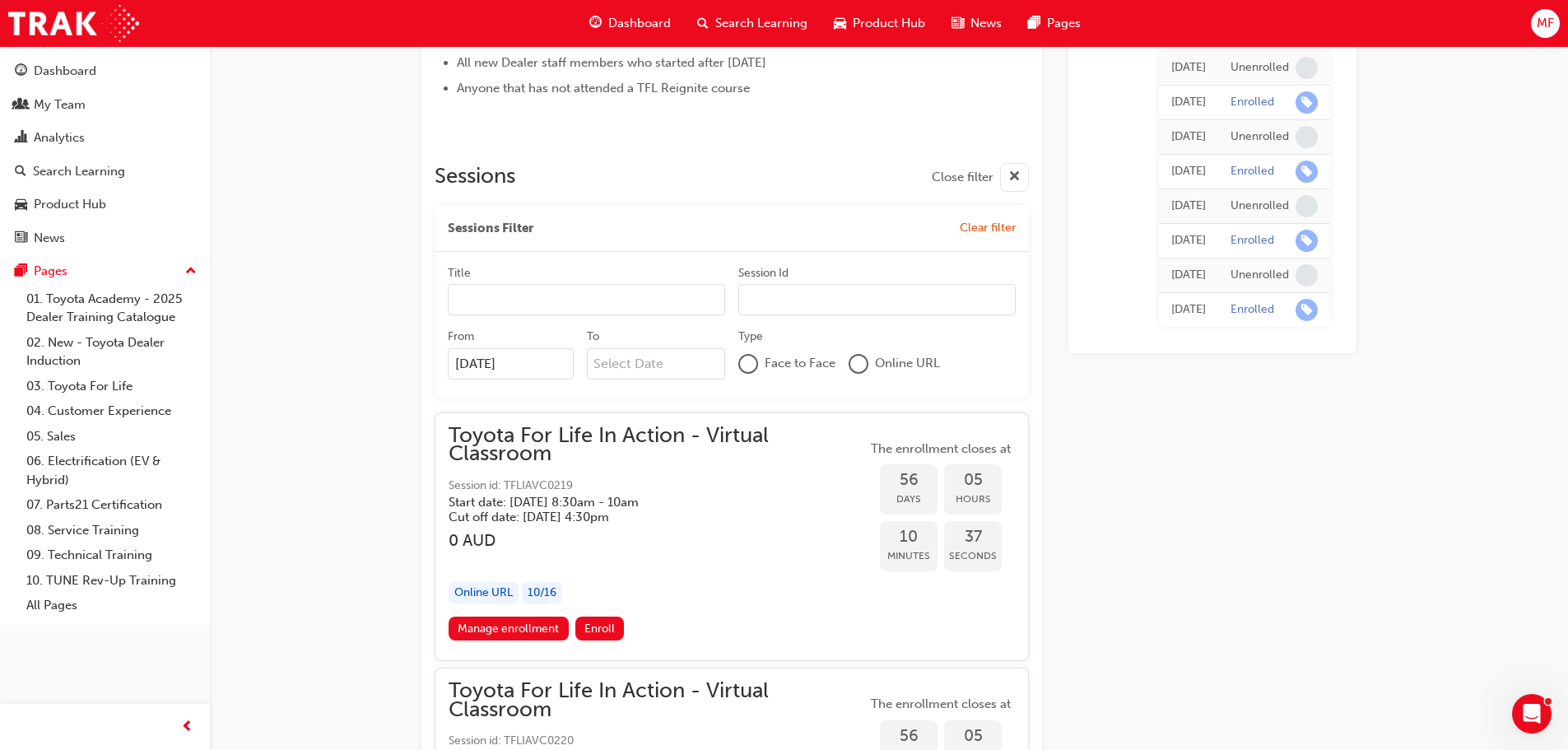
click at [493, 624] on link "Manage enrollment" at bounding box center [508, 628] width 120 height 24
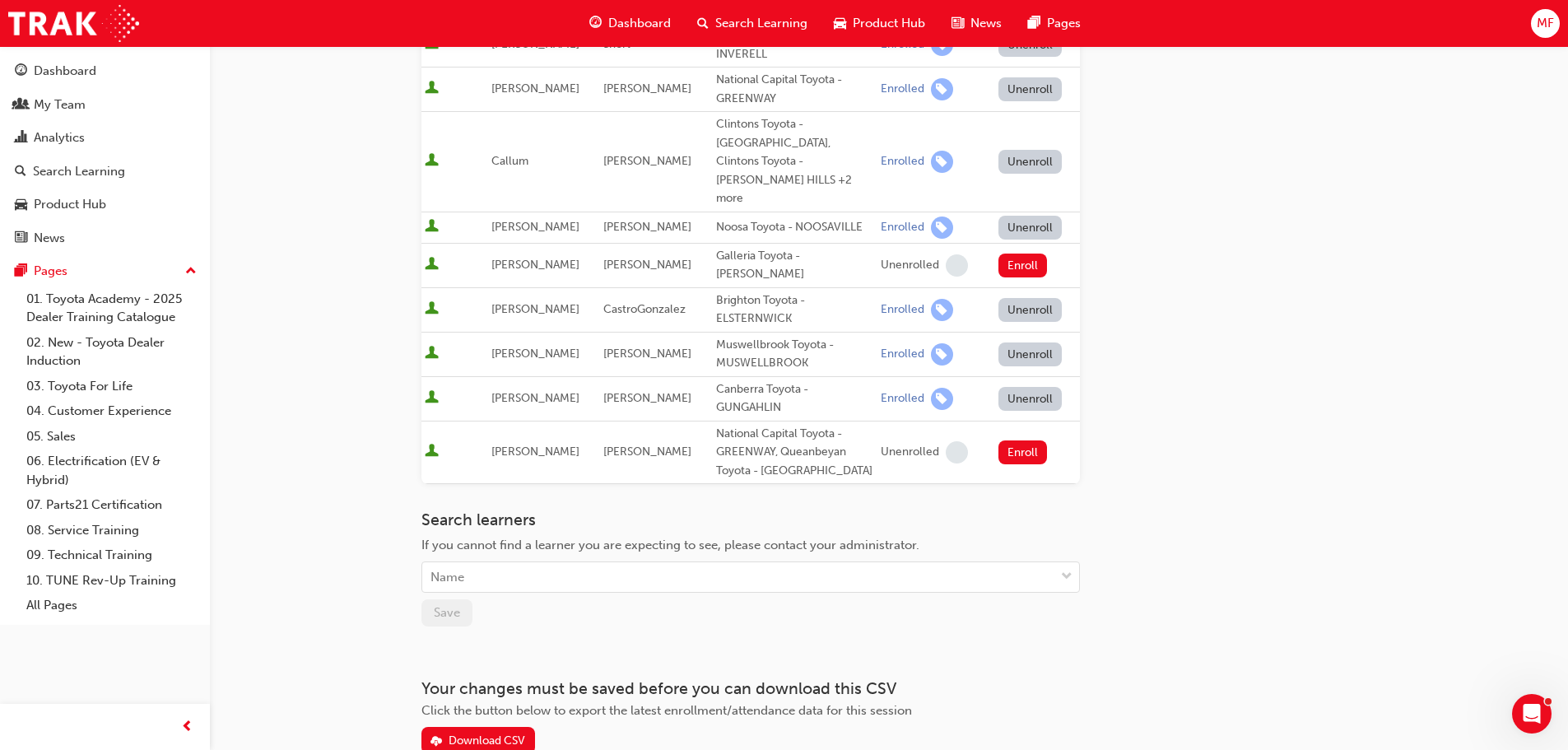
scroll to position [570, 0]
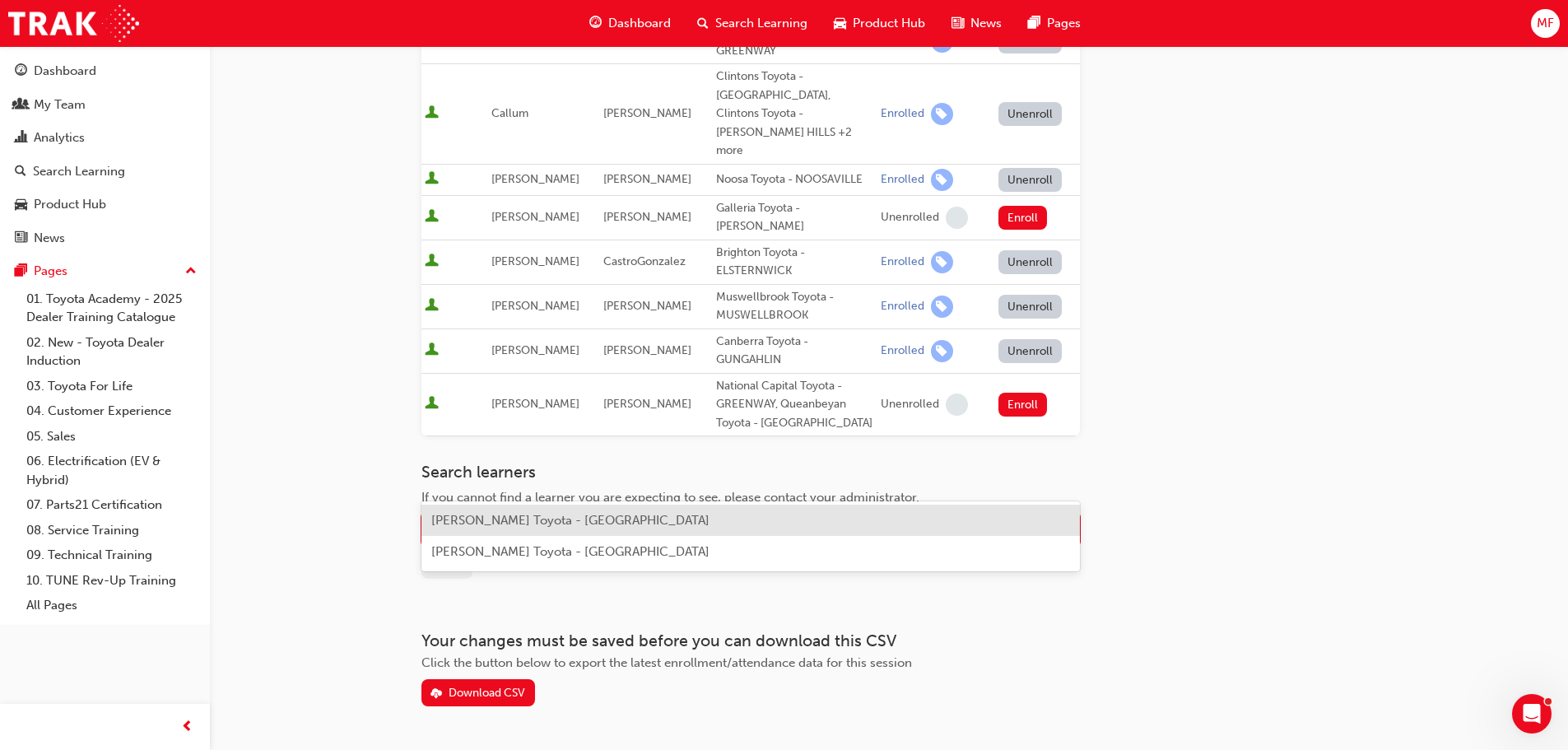
click at [502, 515] on div "Name" at bounding box center [738, 529] width 632 height 28
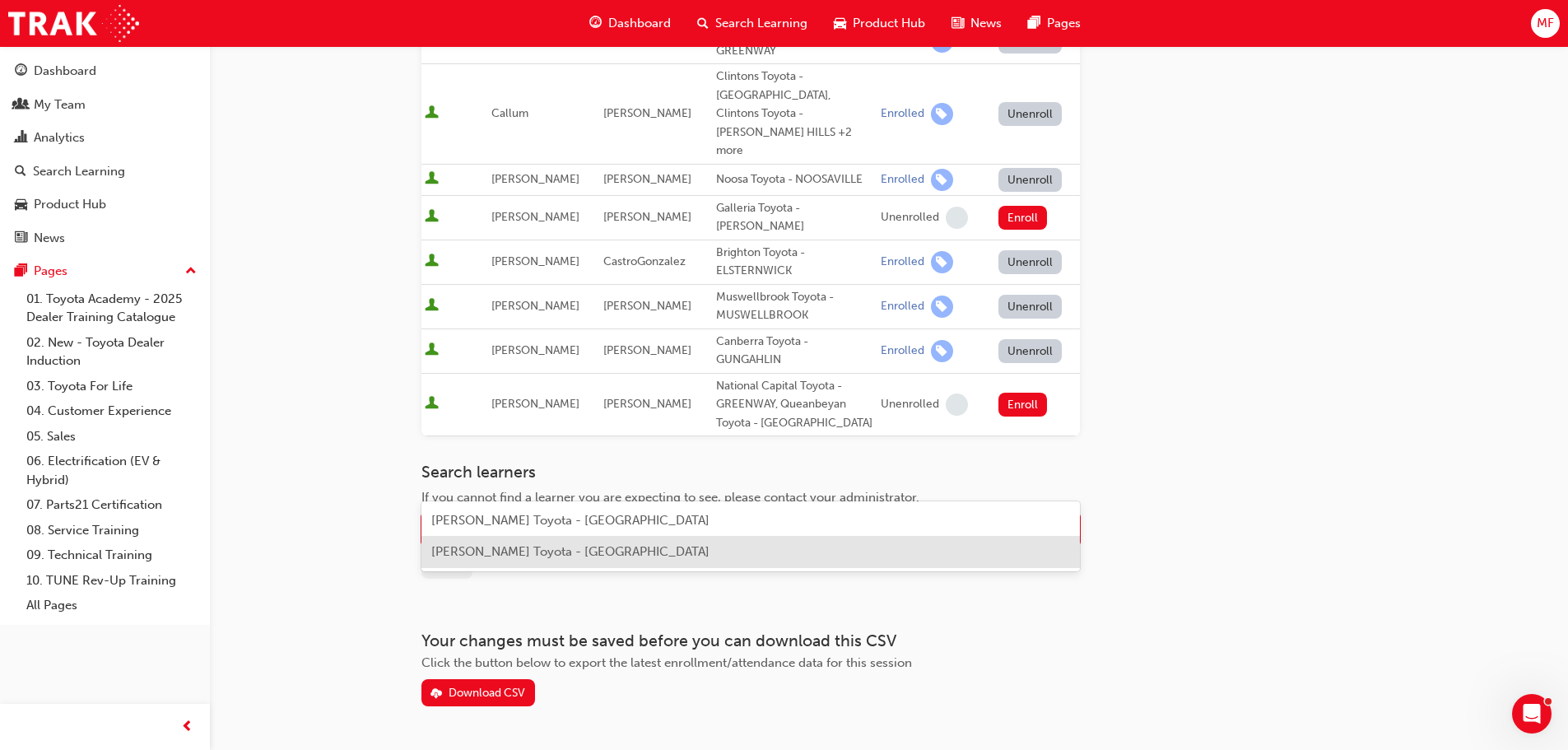
click at [491, 549] on span "[PERSON_NAME] Toyota - [GEOGRAPHIC_DATA]" at bounding box center [570, 552] width 278 height 15
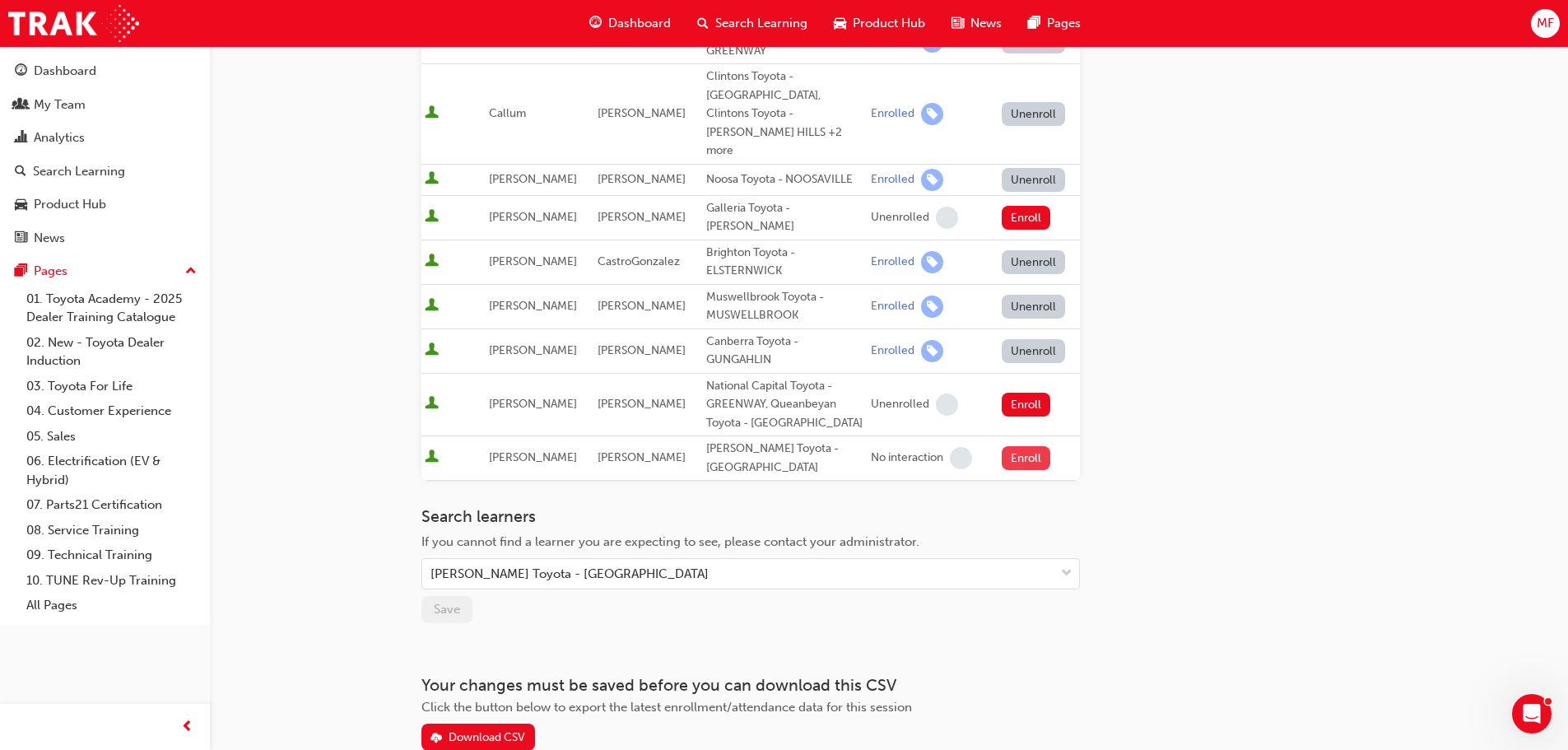
click at [1035, 446] on button "Enroll" at bounding box center [1026, 458] width 49 height 24
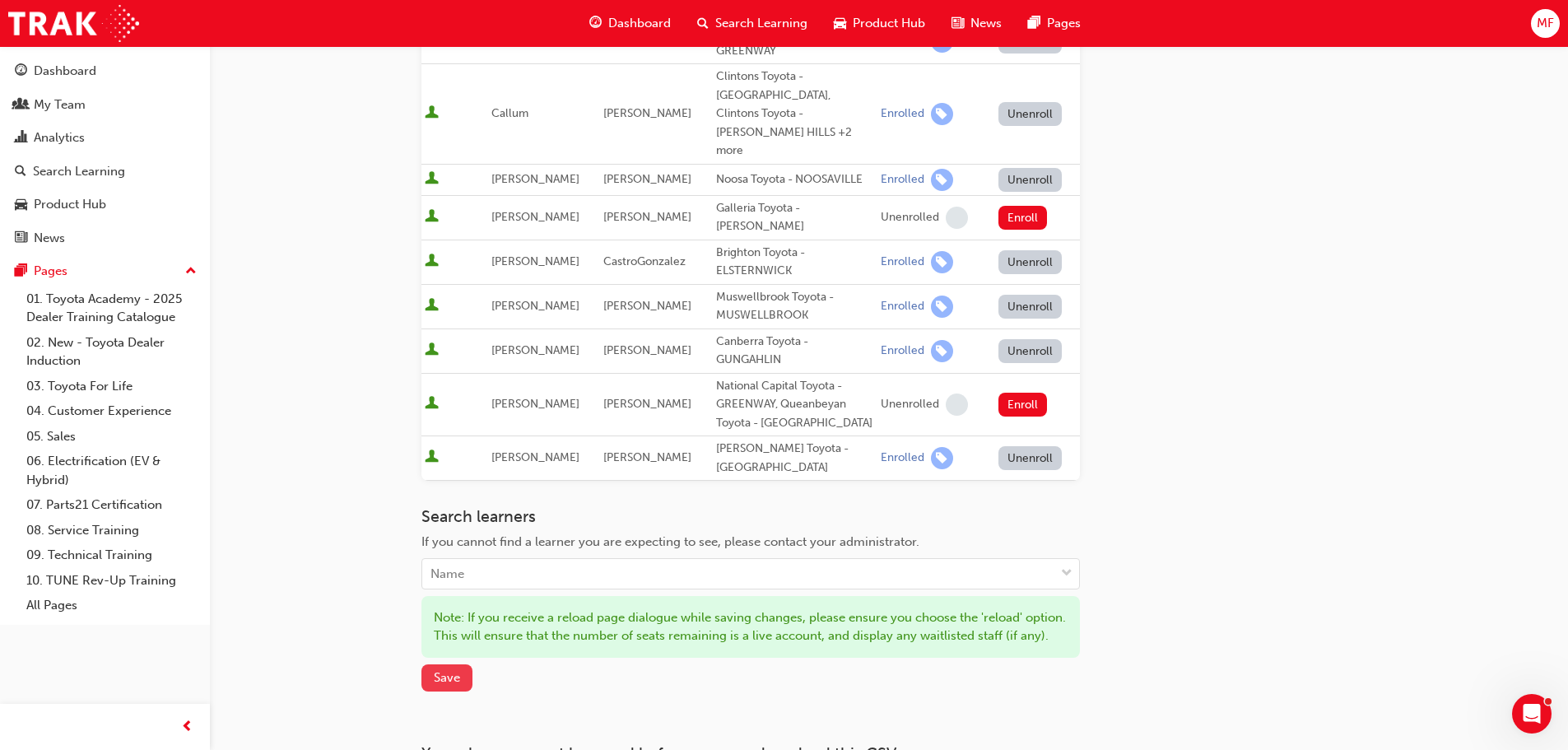
click at [439, 670] on span "Save" at bounding box center [447, 677] width 27 height 15
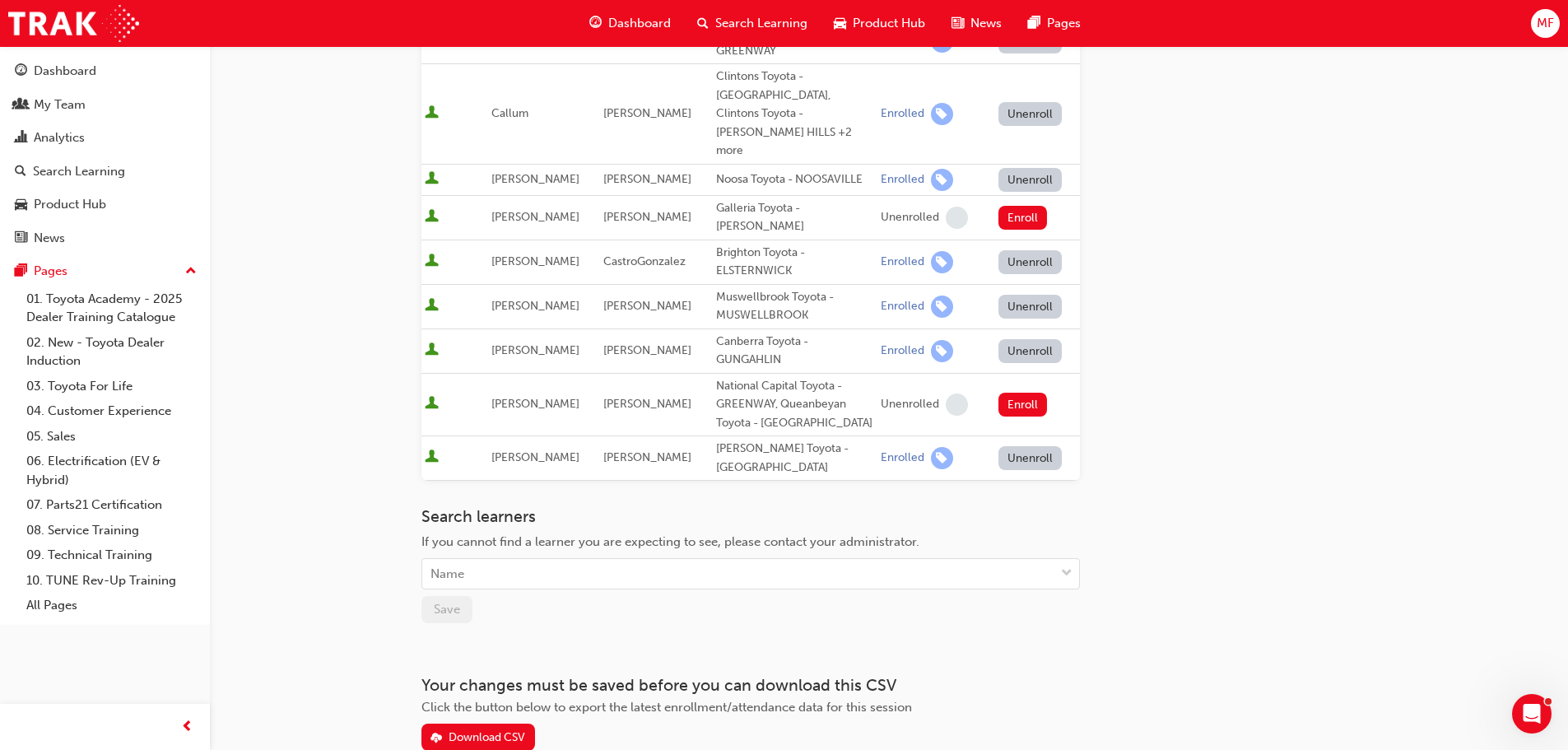
click at [1259, 523] on div "Go to session detail page Manage enrollment for Toyota For Life In Action - Vir…" at bounding box center [889, 113] width 935 height 1275
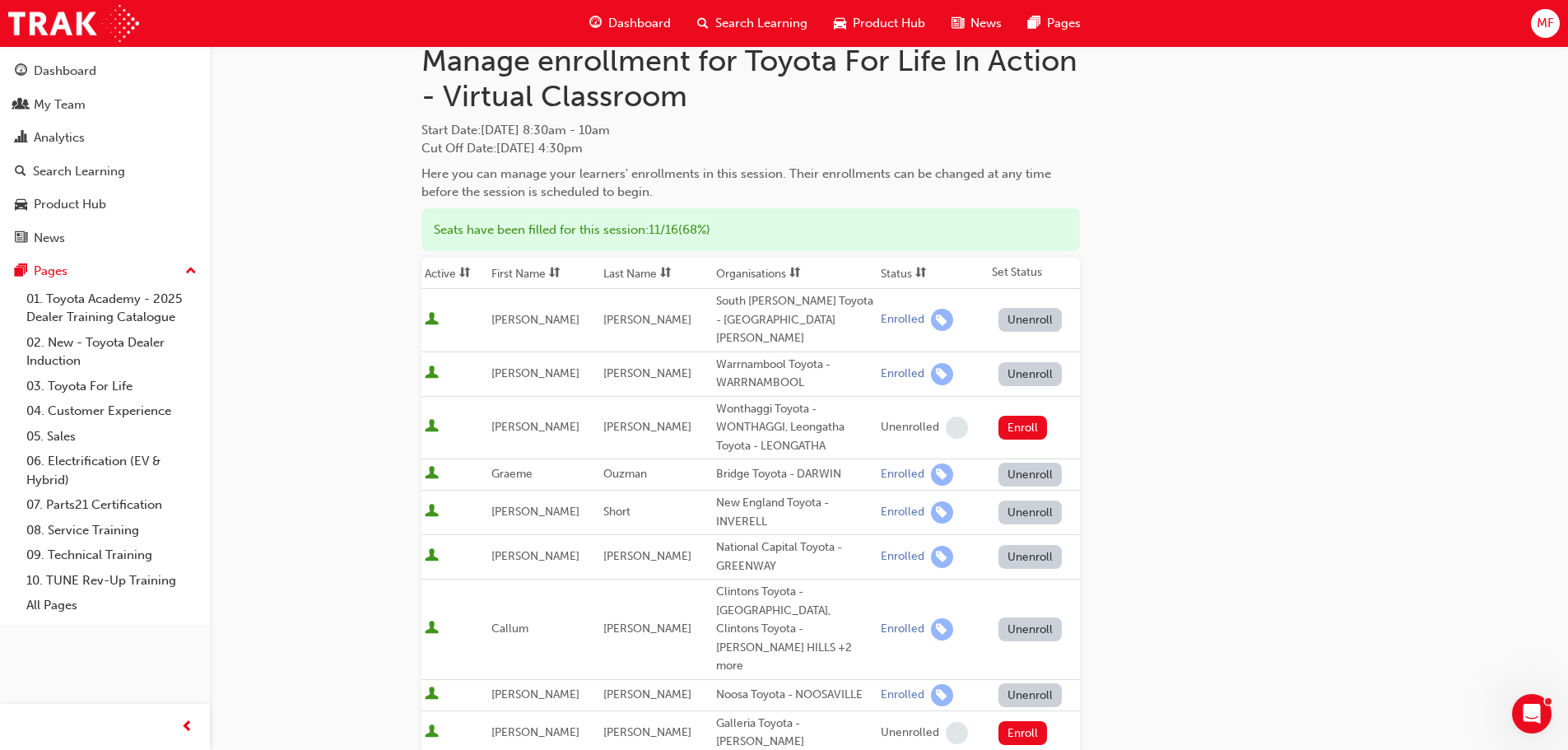
scroll to position [0, 0]
